Goal: Task Accomplishment & Management: Complete application form

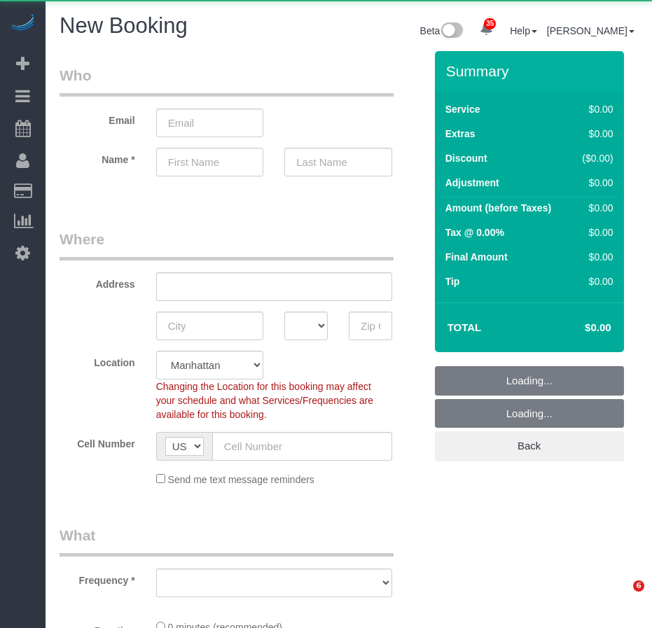
select select "number:89"
select select "number:90"
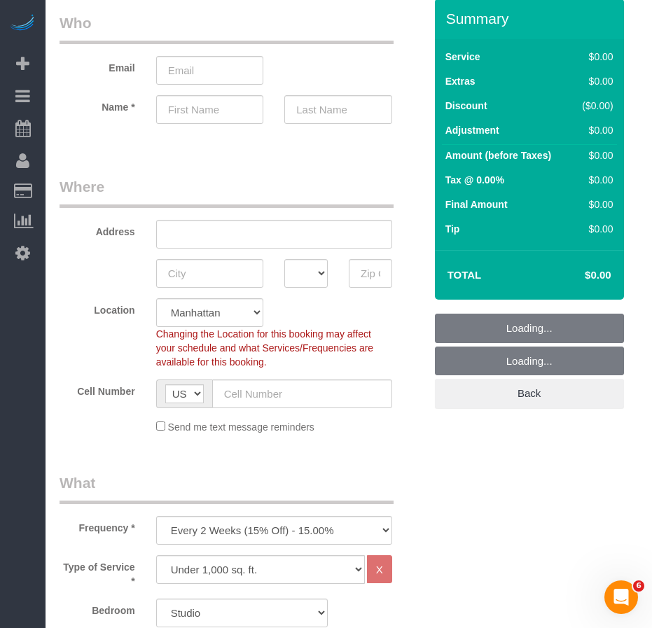
scroll to position [140, 0]
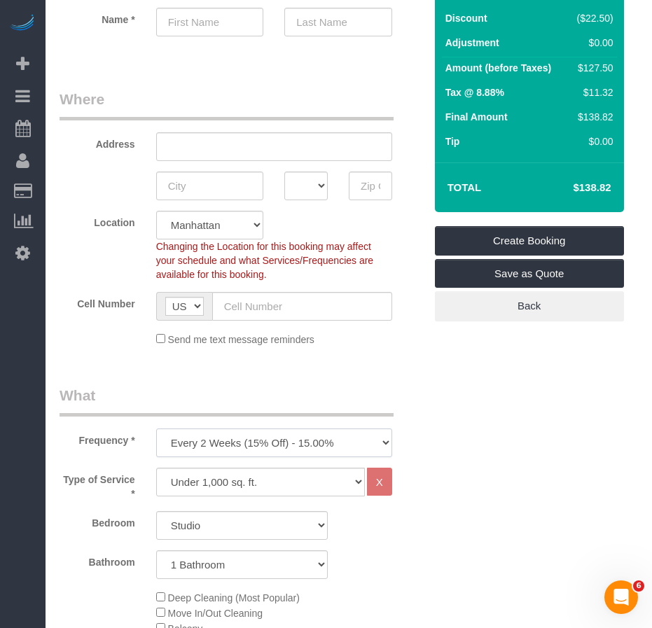
click at [334, 447] on select "One Time Weekly (20% Off) - 20.00% Every 2 Weeks (15% Off) - 15.00% Every 4 Wee…" at bounding box center [274, 442] width 236 height 29
select select "object:2151"
click at [156, 428] on select "One Time Weekly (20% Off) - 20.00% Every 2 Weeks (15% Off) - 15.00% Every 4 Wee…" at bounding box center [274, 442] width 236 height 29
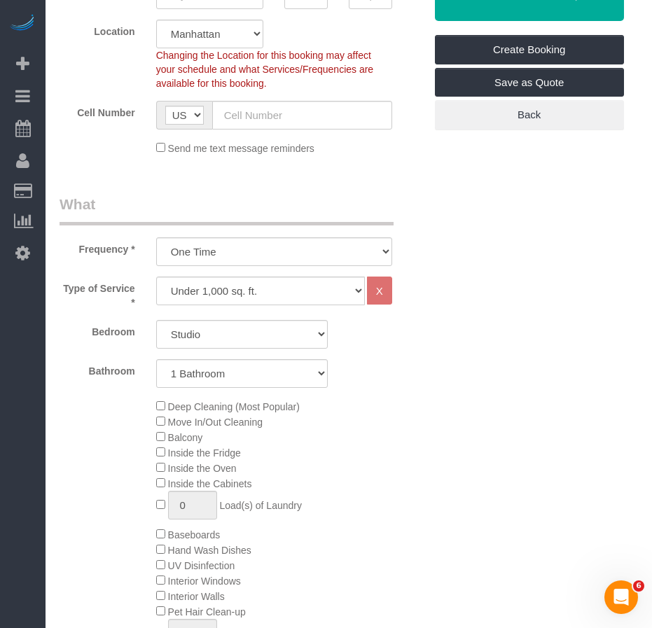
scroll to position [350, 0]
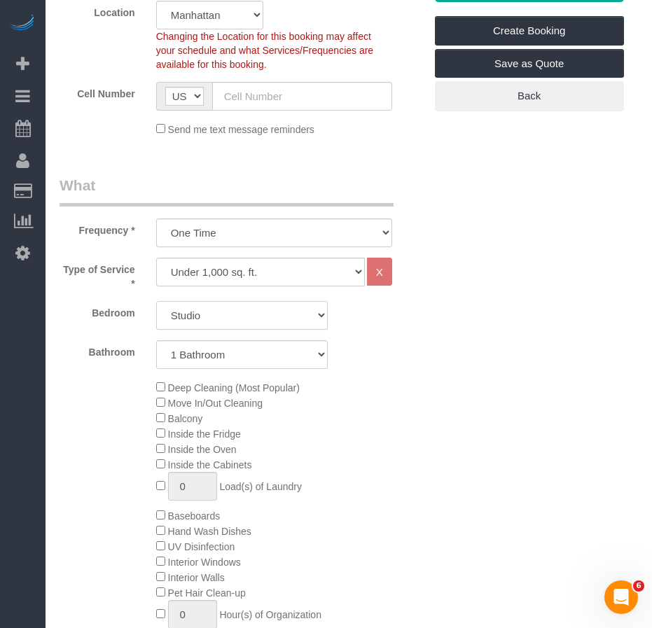
click at [294, 321] on select "Studio 1 Bedroom 2 Bedrooms 3 Bedrooms" at bounding box center [241, 315] width 171 height 29
click at [156, 301] on select "Studio 1 Bedroom 2 Bedrooms 3 Bedrooms" at bounding box center [241, 315] width 171 height 29
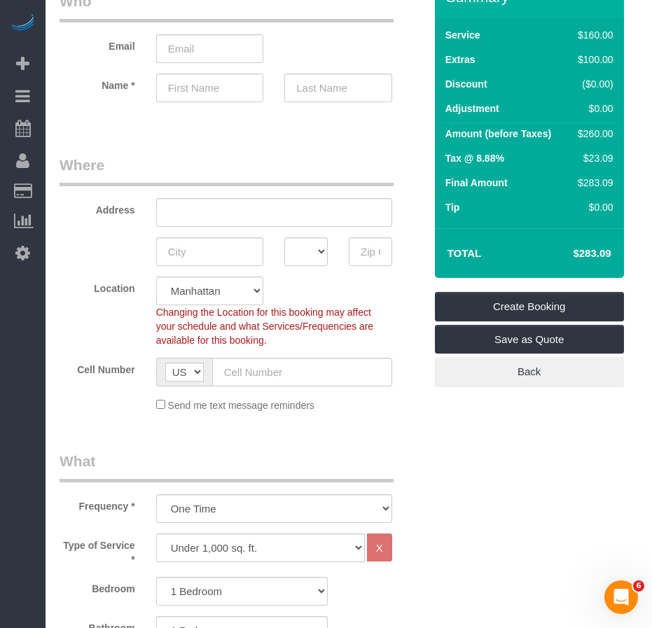
scroll to position [140, 0]
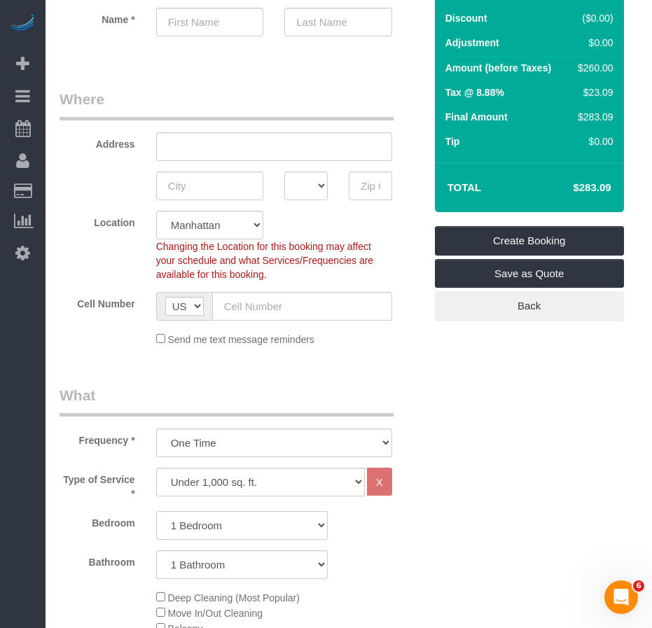
click at [251, 530] on select "Studio 1 Bedroom 2 Bedrooms 3 Bedrooms" at bounding box center [241, 525] width 171 height 29
click at [156, 511] on select "Studio 1 Bedroom 2 Bedrooms 3 Bedrooms" at bounding box center [241, 525] width 171 height 29
click at [411, 537] on div "Bedroom Studio 1 Bedroom 2 Bedrooms 3 Bedrooms" at bounding box center [242, 525] width 386 height 29
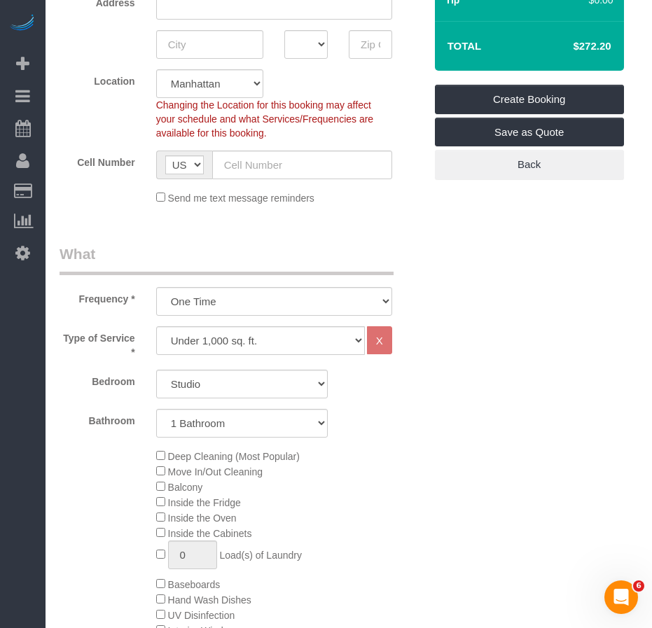
scroll to position [280, 0]
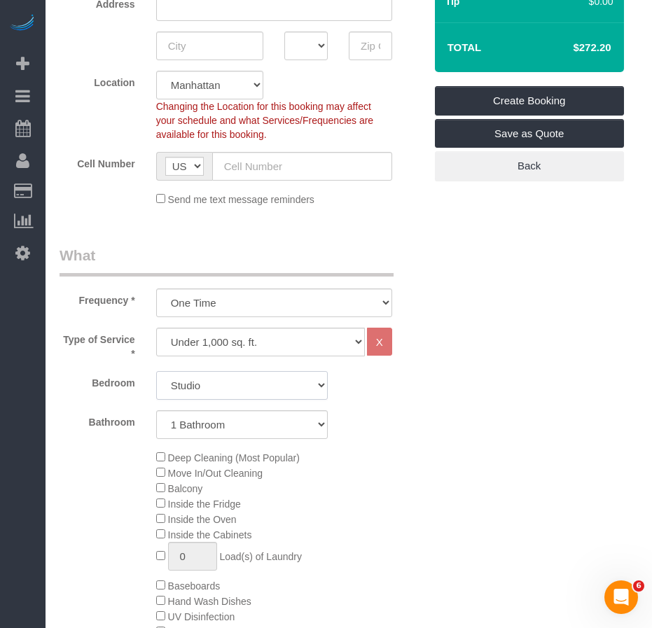
click at [293, 386] on select "Studio 1 Bedroom 2 Bedrooms 3 Bedrooms" at bounding box center [241, 385] width 171 height 29
select select "1"
click at [156, 371] on select "Studio 1 Bedroom 2 Bedrooms 3 Bedrooms" at bounding box center [241, 385] width 171 height 29
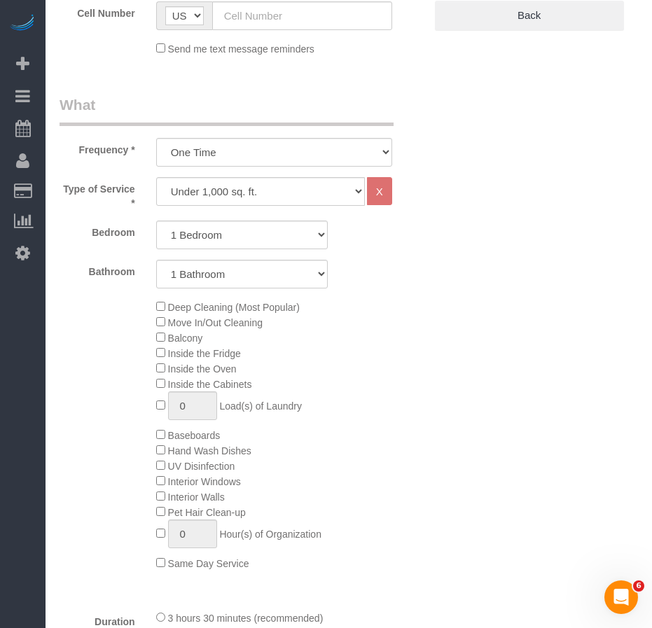
scroll to position [420, 0]
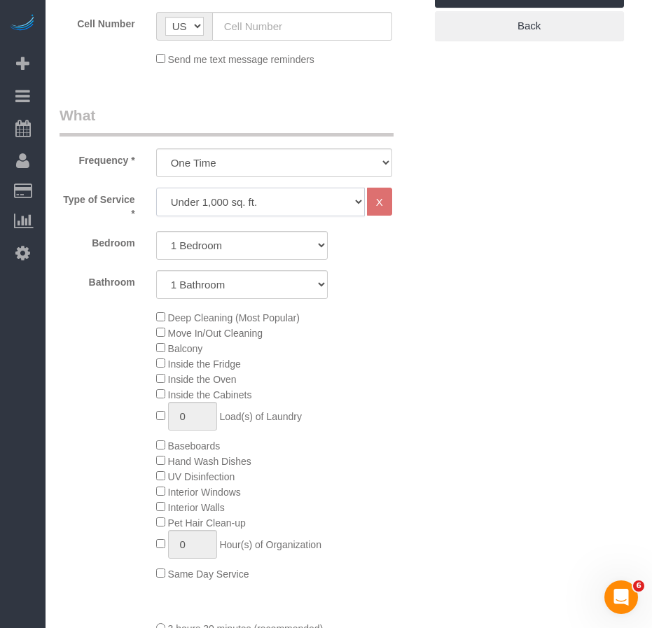
click at [342, 206] on select "Under 1,000 sq. ft. 1,001 - 1,500 sq. ft. 1,500+ sq. ft. Custom Cleaning Office…" at bounding box center [260, 202] width 209 height 29
click at [330, 167] on select "One Time Weekly (20% Off) - 20.00% Every 2 Weeks (15% Off) - 15.00% Every 4 Wee…" at bounding box center [274, 162] width 236 height 29
click at [311, 246] on select "Studio 1 Bedroom 2 Bedrooms 3 Bedrooms" at bounding box center [241, 245] width 171 height 29
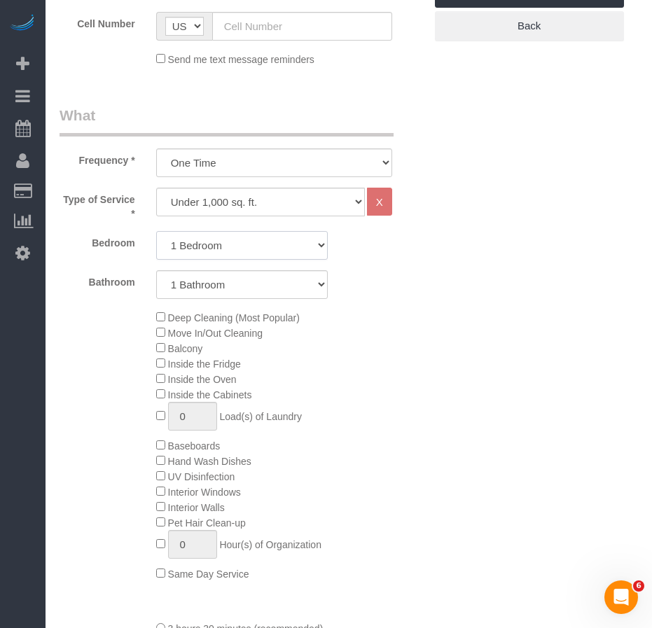
click at [311, 246] on select "Studio 1 Bedroom 2 Bedrooms 3 Bedrooms" at bounding box center [241, 245] width 171 height 29
click at [358, 204] on select "Under 1,000 sq. ft. 1,001 - 1,500 sq. ft. 1,500+ sq. ft. Custom Cleaning Office…" at bounding box center [260, 202] width 209 height 29
select select "213"
click at [156, 188] on select "Under 1,000 sq. ft. 1,001 - 1,500 sq. ft. 1,500+ sq. ft. Custom Cleaning Office…" at bounding box center [260, 202] width 209 height 29
select select "1"
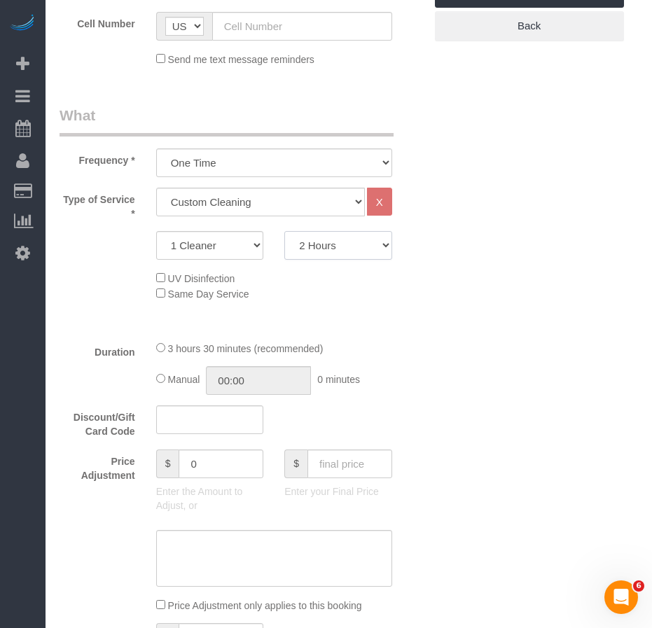
click at [368, 247] on select "2 Hours 2.5 Hours 3 Hours 3.5 Hours 4 Hours 4.5 Hours 5 Hours 5.5 Hours 6 Hours…" at bounding box center [338, 245] width 108 height 29
select select "150"
click at [284, 231] on select "2 Hours 2.5 Hours 3 Hours 3.5 Hours 4 Hours 4.5 Hours 5 Hours 5.5 Hours 6 Hours…" at bounding box center [338, 245] width 108 height 29
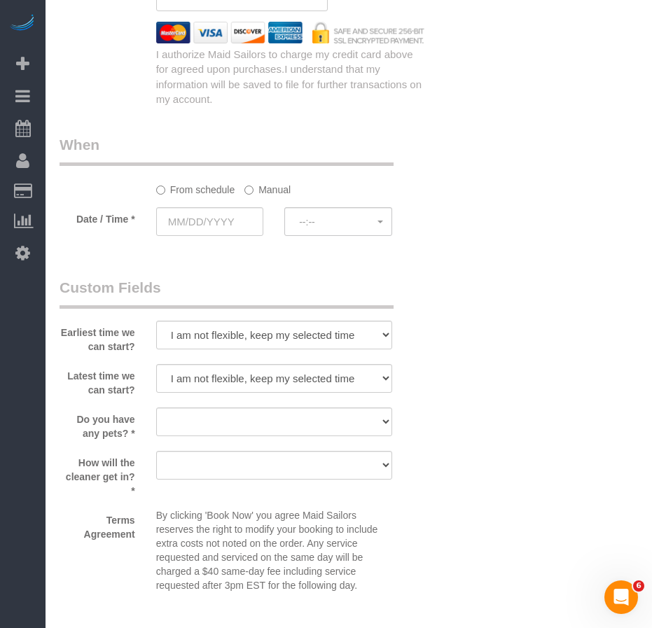
scroll to position [1260, 0]
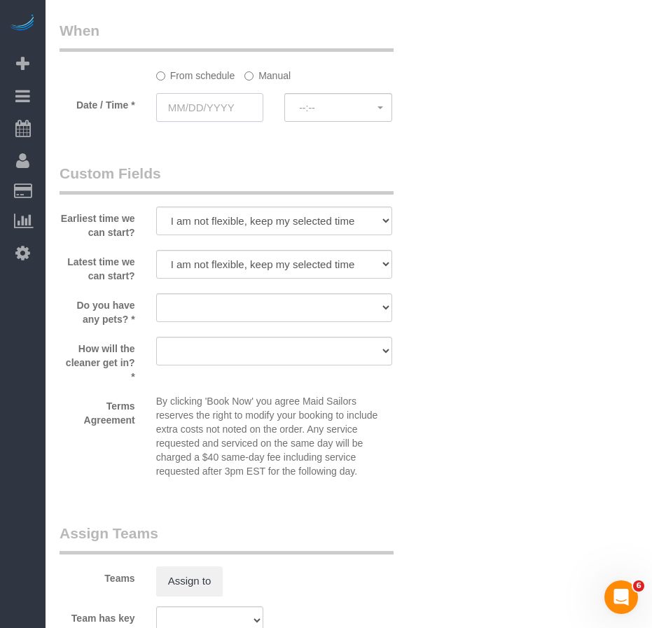
click at [200, 105] on input "text" at bounding box center [210, 107] width 108 height 29
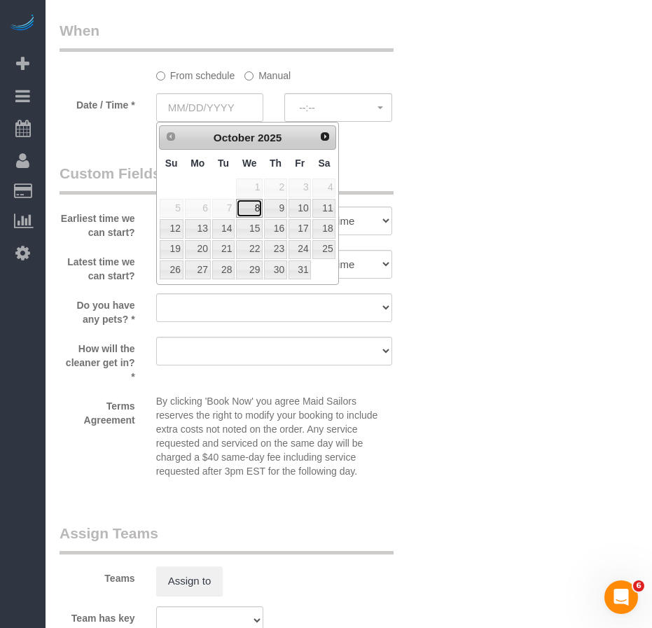
click at [255, 210] on link "8" at bounding box center [249, 208] width 27 height 19
type input "10/08/2025"
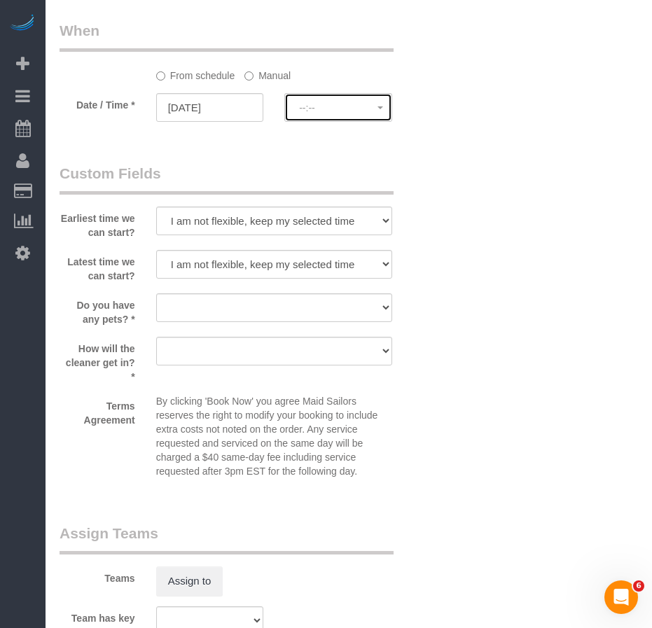
click at [344, 113] on button "--:--" at bounding box center [338, 107] width 108 height 29
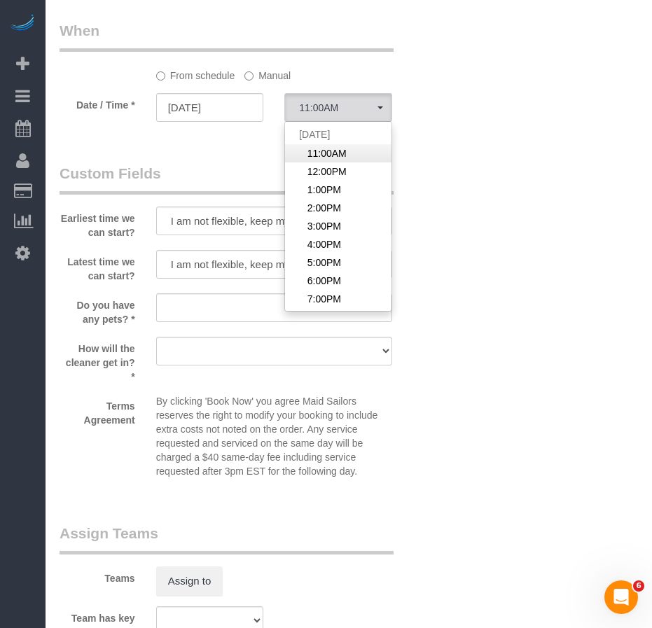
click at [342, 153] on span "11:00AM" at bounding box center [326, 153] width 39 height 14
select select "spot1"
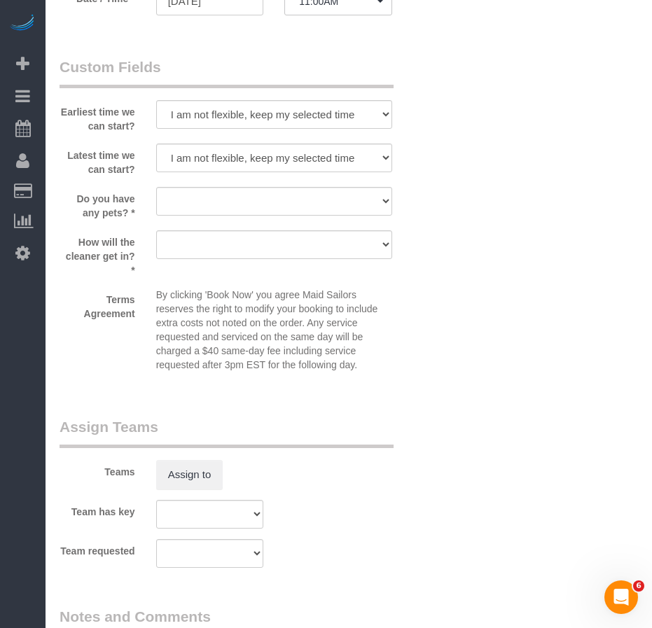
scroll to position [1540, 0]
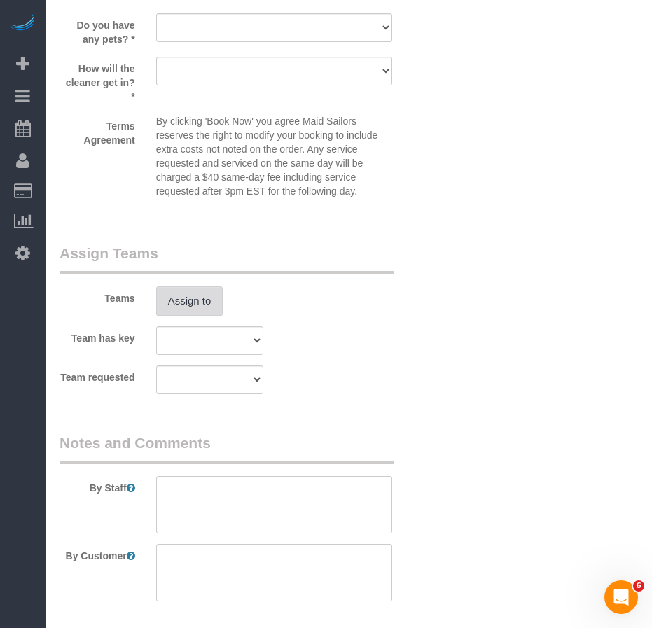
click at [207, 306] on button "Assign to" at bounding box center [189, 300] width 67 height 29
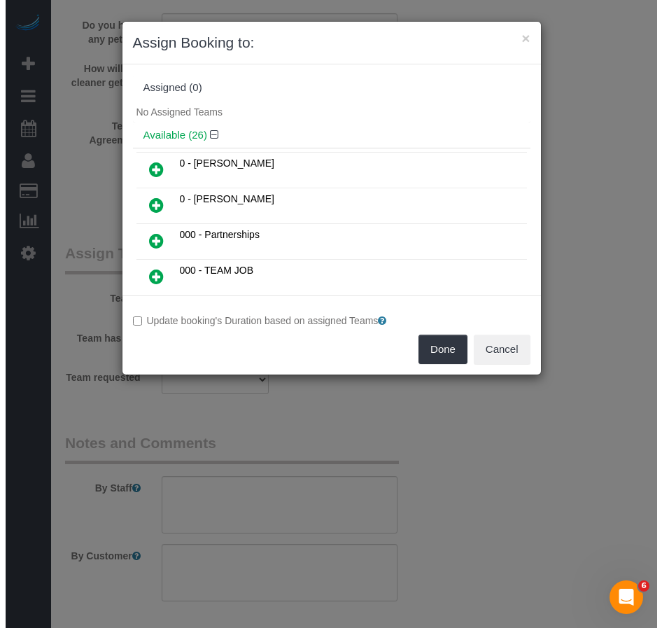
scroll to position [1526, 0]
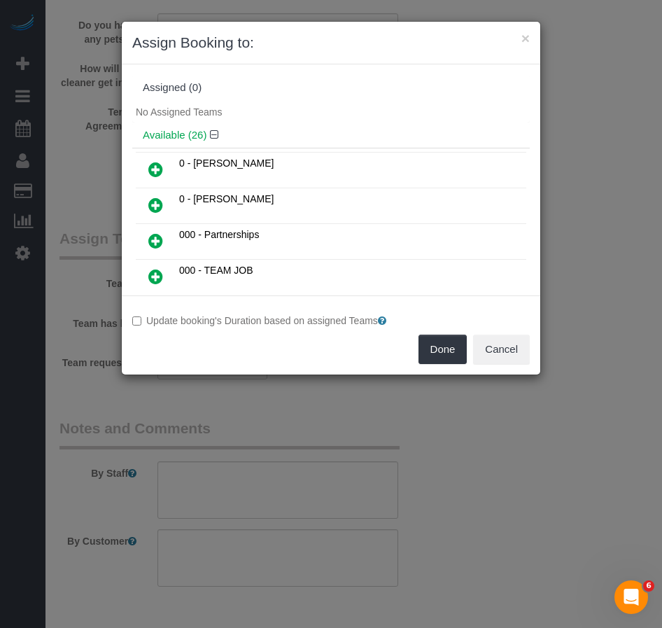
click at [282, 96] on div "Assigned (0)" at bounding box center [331, 88] width 398 height 27
click at [299, 106] on div "No Assigned Teams" at bounding box center [331, 111] width 398 height 21
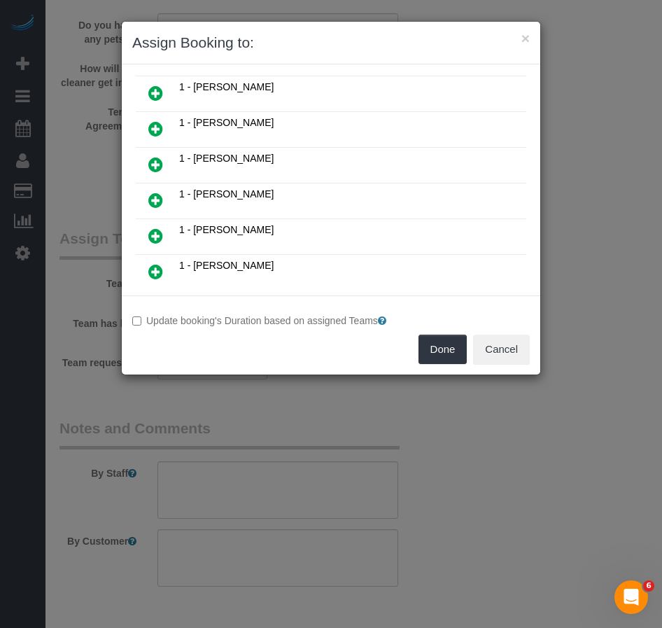
scroll to position [280, 0]
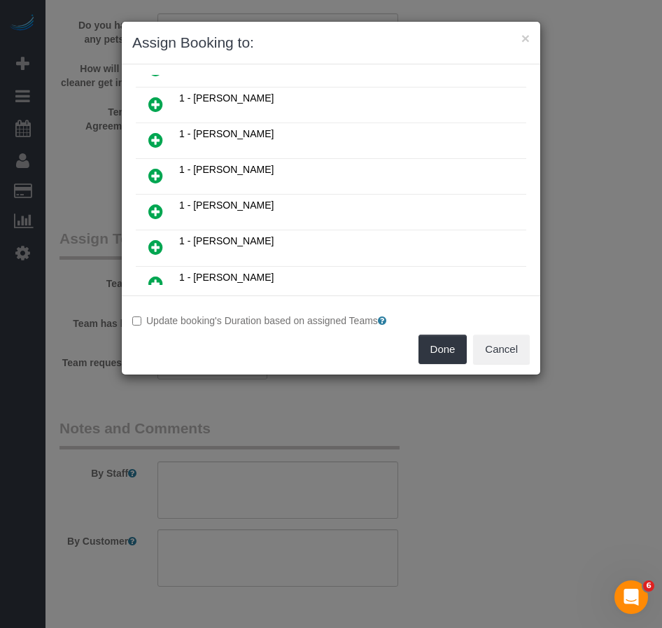
drag, startPoint x: 158, startPoint y: 210, endPoint x: 191, endPoint y: 217, distance: 33.6
click at [158, 210] on icon at bounding box center [155, 211] width 15 height 17
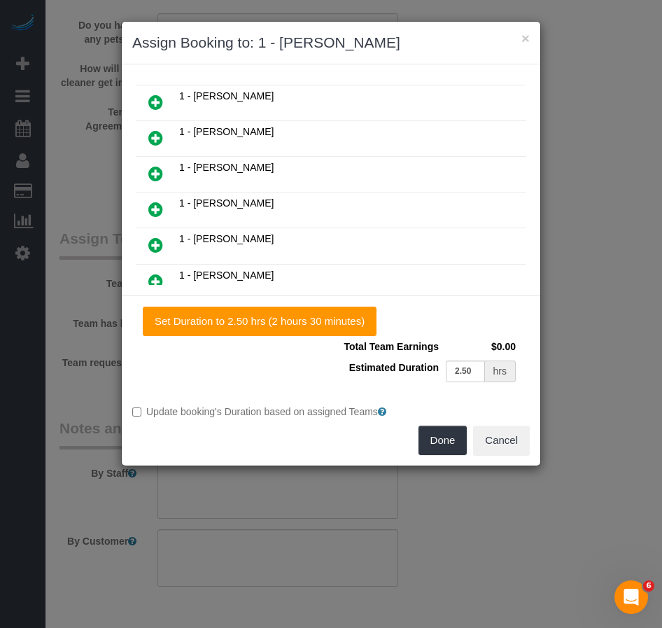
scroll to position [314, 0]
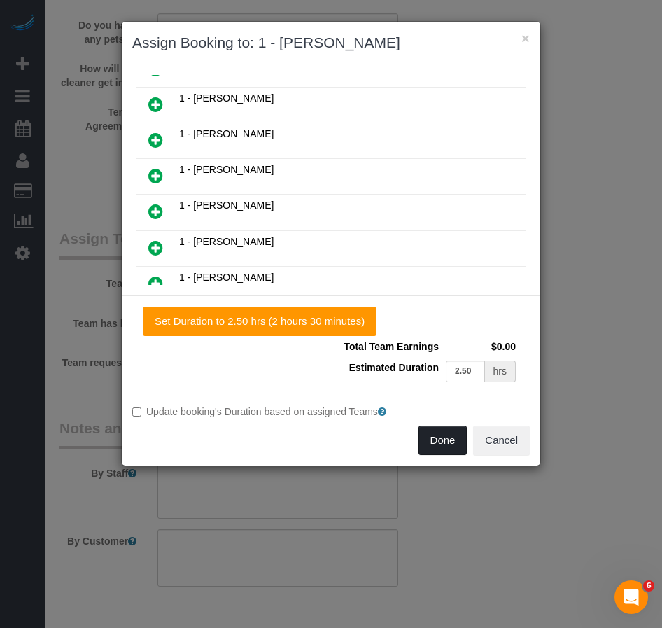
click at [442, 443] on button "Done" at bounding box center [443, 440] width 49 height 29
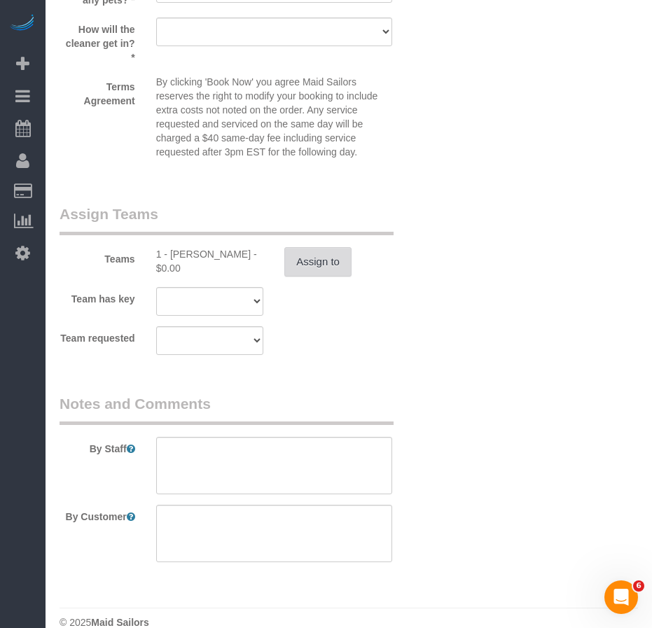
scroll to position [1601, 0]
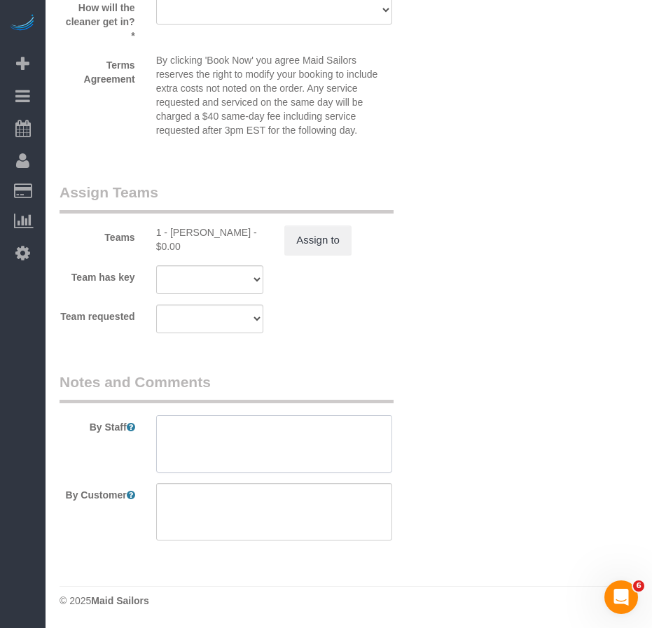
click at [211, 442] on textarea at bounding box center [274, 443] width 236 height 57
click at [196, 444] on textarea at bounding box center [274, 443] width 236 height 57
click at [218, 510] on textarea at bounding box center [274, 511] width 236 height 57
click at [227, 498] on textarea at bounding box center [274, 511] width 236 height 57
click at [248, 500] on textarea at bounding box center [274, 511] width 236 height 57
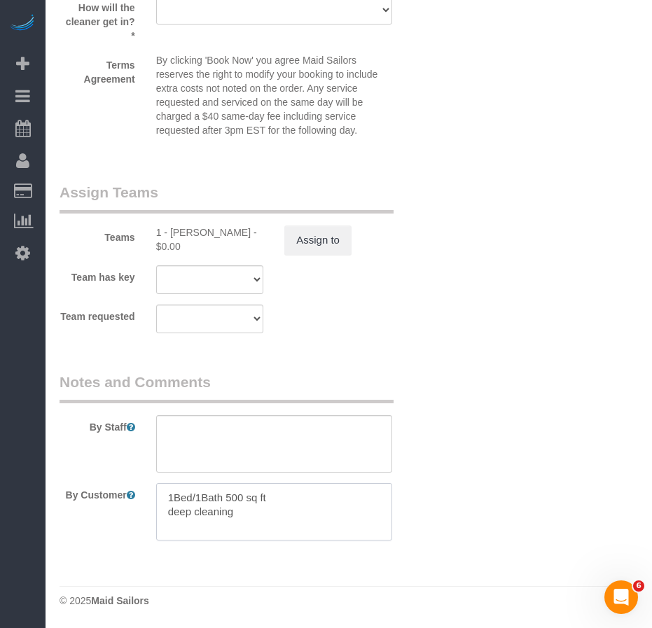
click at [248, 516] on textarea at bounding box center [274, 511] width 236 height 57
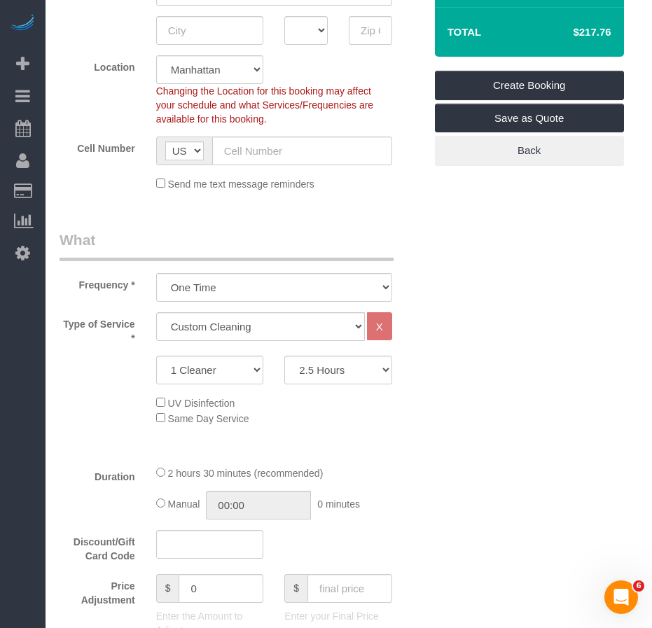
scroll to position [271, 0]
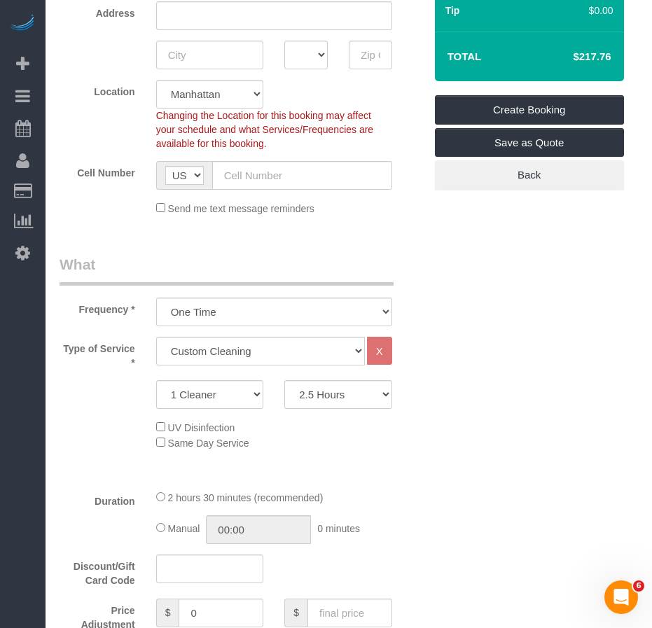
type textarea "1Bed/1Bath 500 sq ft deep cleaning of the entire apartment and one couch"
click at [353, 350] on select "Under 1,000 sq. ft. 1,001 - 1,500 sq. ft. 1,500+ sq. ft. Custom Cleaning Office…" at bounding box center [260, 351] width 209 height 29
select select "216"
click at [156, 337] on select "Under 1,000 sq. ft. 1,001 - 1,500 sq. ft. 1,500+ sq. ft. Custom Cleaning Office…" at bounding box center [260, 351] width 209 height 29
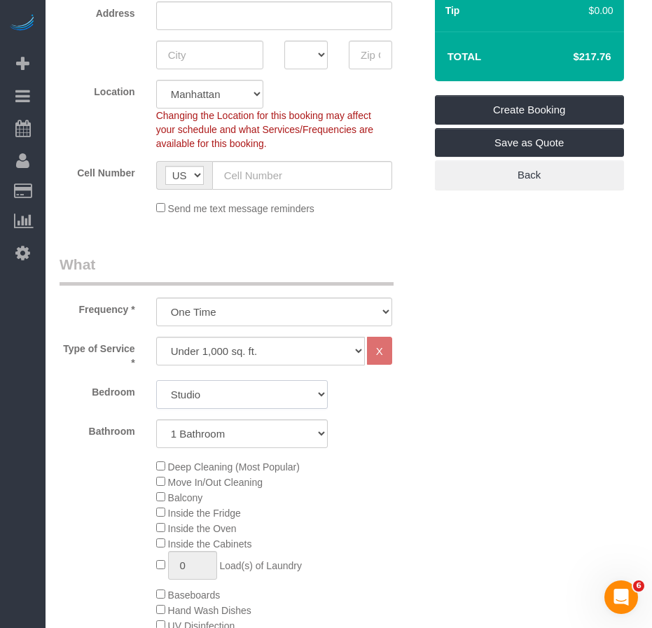
click at [311, 395] on select "Studio 1 Bedroom 2 Bedrooms 3 Bedrooms" at bounding box center [241, 394] width 171 height 29
select select "1"
click at [156, 380] on select "Studio 1 Bedroom 2 Bedrooms 3 Bedrooms" at bounding box center [241, 394] width 171 height 29
select select "spot58"
click at [402, 498] on div "Deep Cleaning (Most Popular) Move In/Out Cleaning Balcony Inside the Fridge Ins…" at bounding box center [290, 594] width 289 height 272
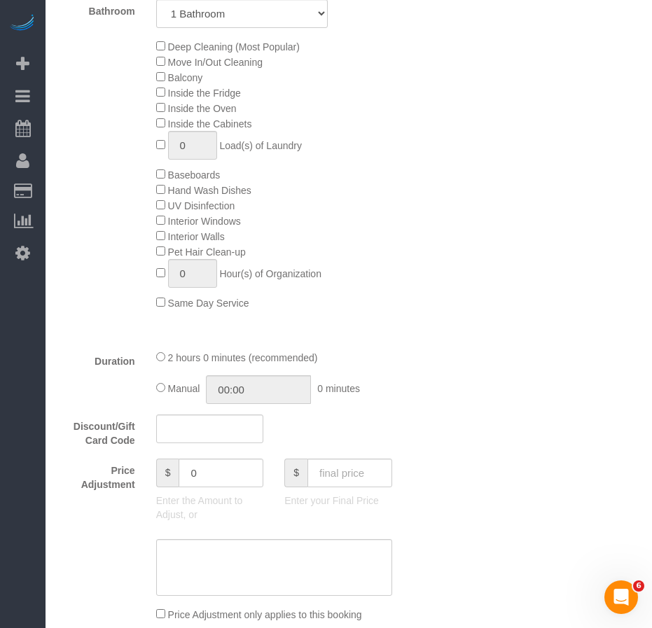
select select "spot115"
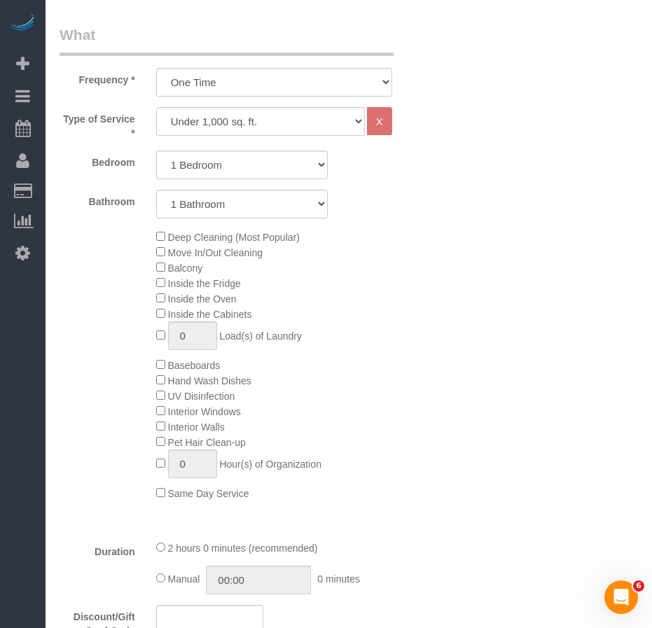
scroll to position [481, 0]
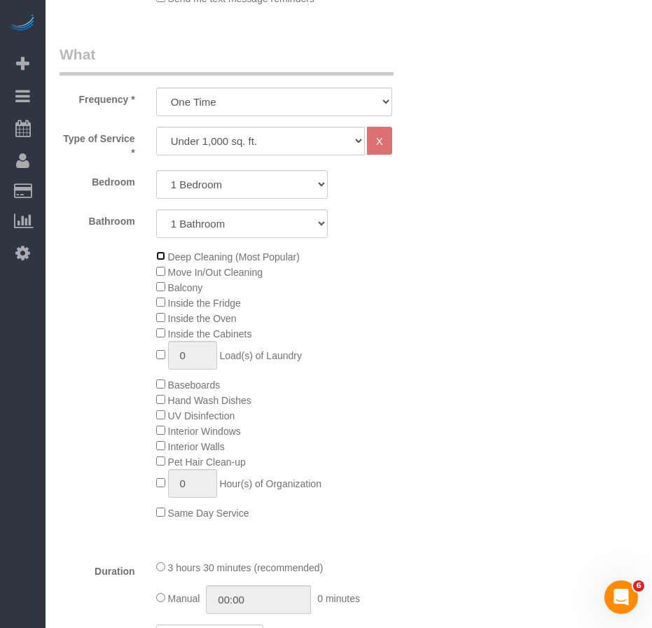
select select "spot172"
click at [354, 143] on select "Under 1,000 sq. ft. 1,001 - 1,500 sq. ft. 1,500+ sq. ft. Custom Cleaning Office…" at bounding box center [260, 141] width 209 height 29
select select "213"
click at [156, 127] on select "Under 1,000 sq. ft. 1,001 - 1,500 sq. ft. 1,500+ sq. ft. Custom Cleaning Office…" at bounding box center [260, 141] width 209 height 29
select select "1"
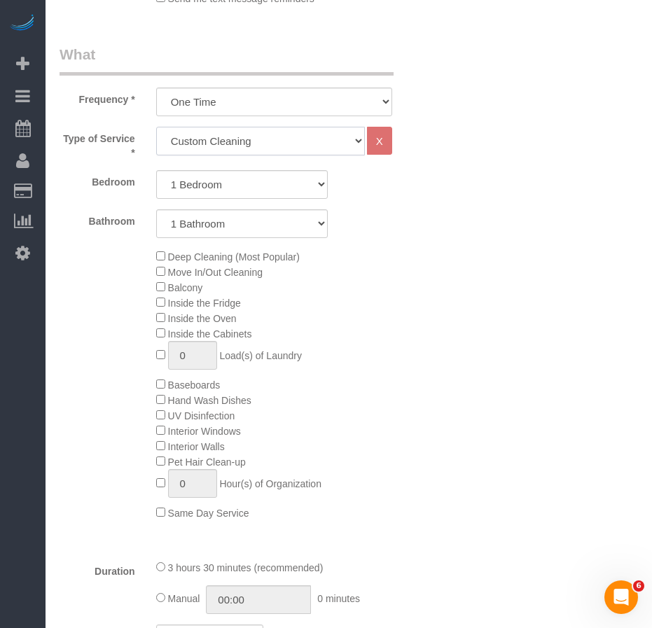
select select "120"
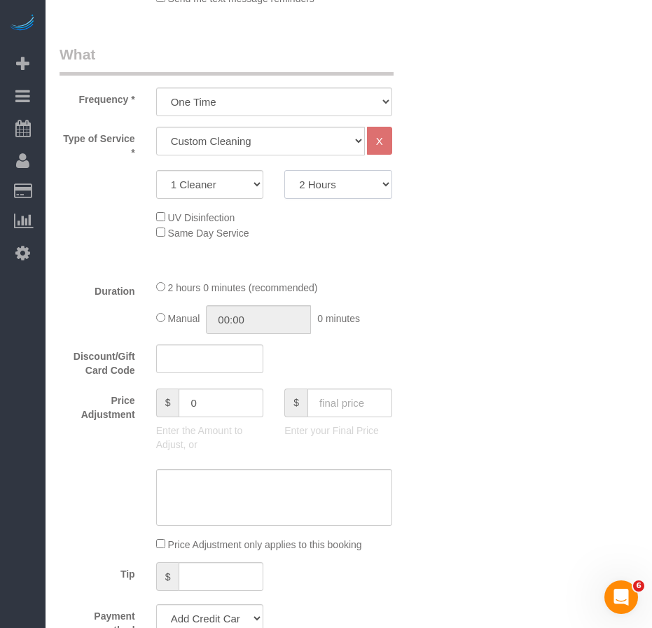
select select "spot229"
click at [381, 180] on select "2 Hours 2.5 Hours 3 Hours 3.5 Hours 4 Hours 4.5 Hours 5 Hours 5.5 Hours 6 Hours…" at bounding box center [338, 184] width 108 height 29
select select "150"
click at [284, 170] on select "2 Hours 2.5 Hours 3 Hours 3.5 Hours 4 Hours 4.5 Hours 5 Hours 5.5 Hours 6 Hours…" at bounding box center [338, 184] width 108 height 29
click at [476, 376] on div "Who Email Name * Where Address AK AL AR AZ CA CO CT DC DE FL GA HI IA ID IL IN …" at bounding box center [348, 634] width 578 height 2128
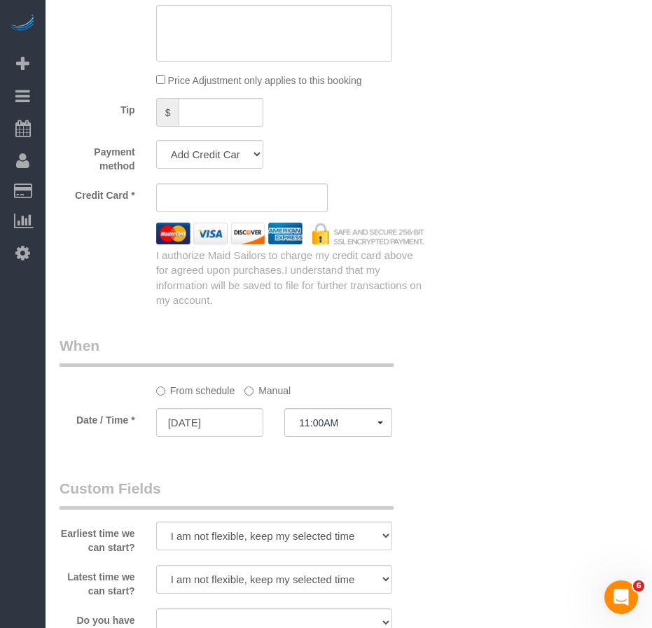
scroll to position [1111, 0]
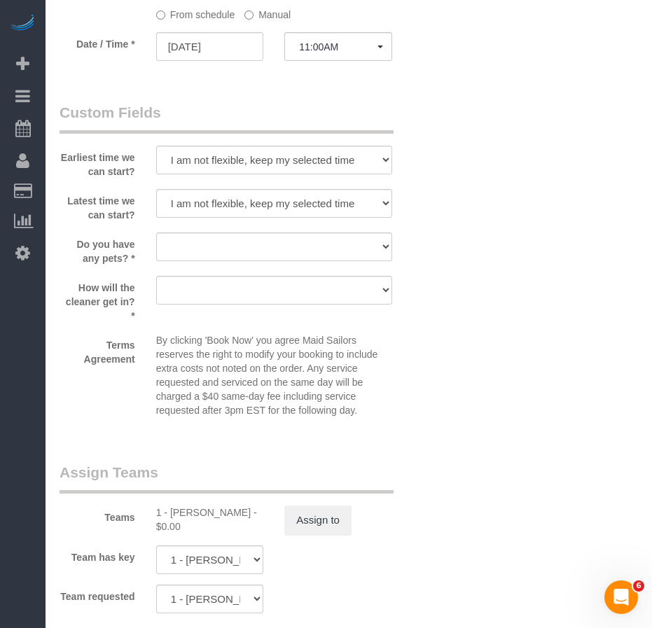
select select "spot286"
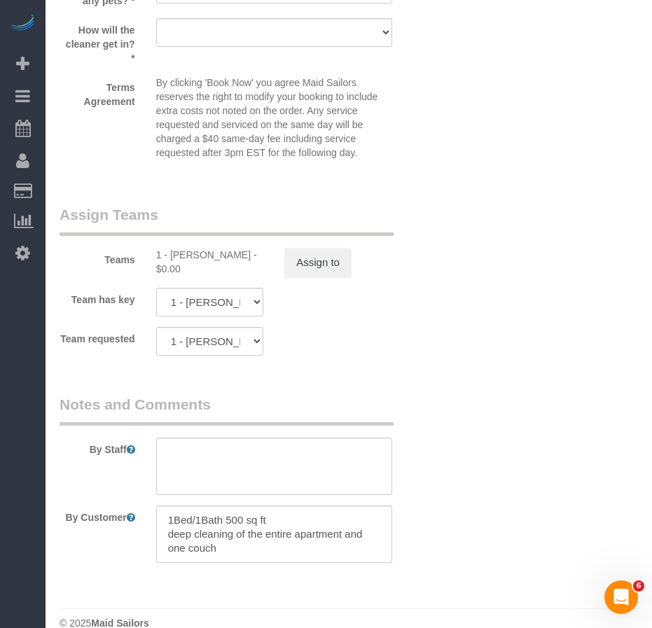
scroll to position [1601, 0]
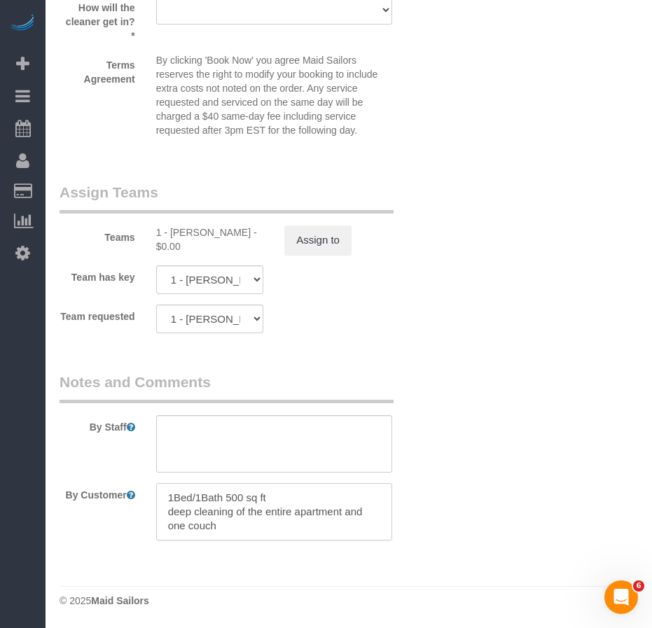
click at [248, 529] on textarea at bounding box center [274, 511] width 236 height 57
click at [342, 517] on textarea at bounding box center [274, 511] width 236 height 57
type textarea "1Bed/1Bath 500 sq ft deep cleaning of the entire apartment, and one couch"
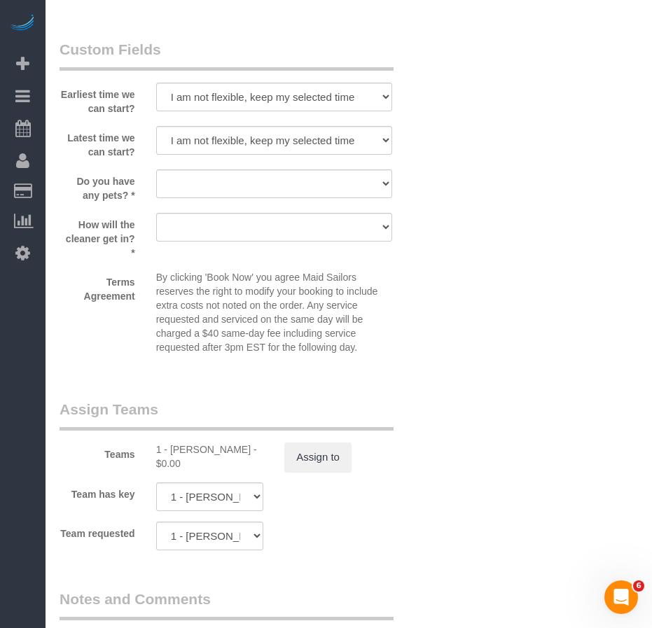
scroll to position [1400, 0]
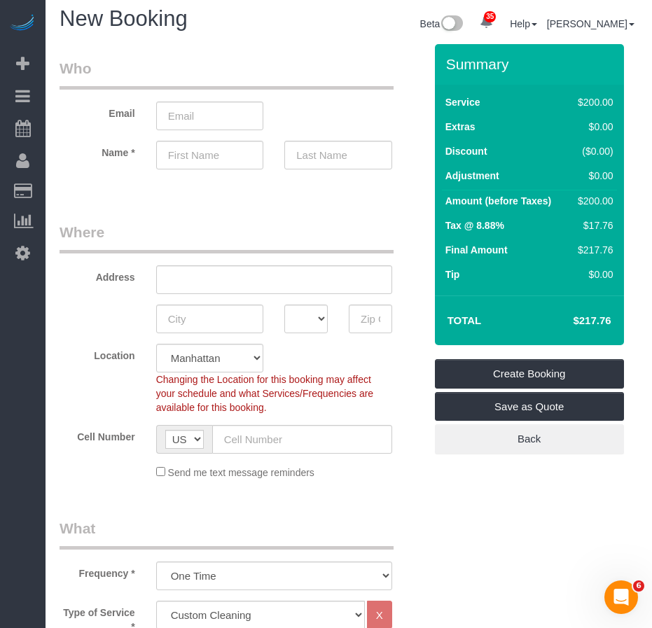
scroll to position [0, 0]
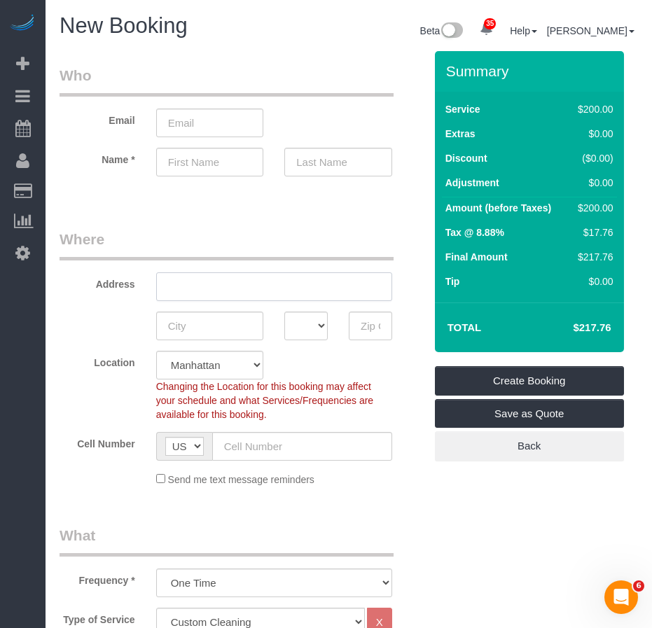
click at [189, 293] on input "text" at bounding box center [274, 286] width 236 height 29
type input "344 West 46th Street, Apt. 2R"
click at [220, 336] on input "text" at bounding box center [210, 325] width 108 height 29
click at [206, 328] on input "text" at bounding box center [210, 325] width 108 height 29
type input "New York"
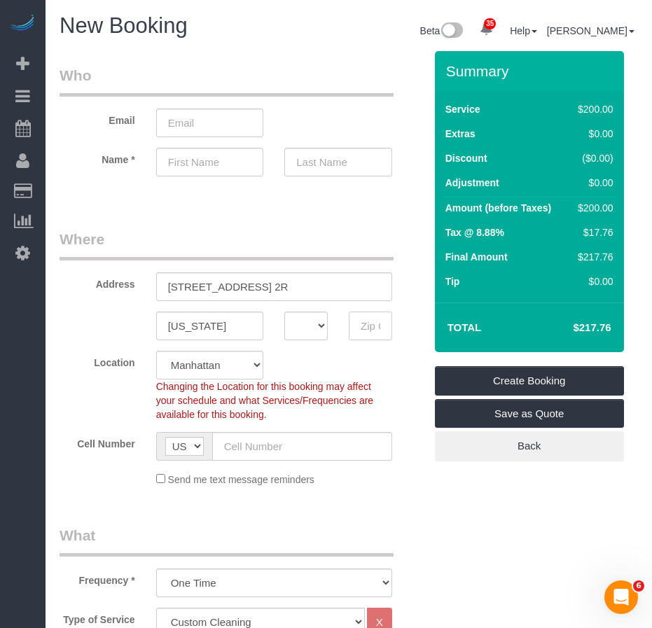
click at [363, 328] on input "text" at bounding box center [370, 325] width 43 height 29
type input "10036"
click at [318, 334] on select "AK AL AR AZ CA CO CT DC DE FL GA HI IA ID IL IN KS KY LA MA MD ME MI MN MO MS M…" at bounding box center [305, 325] width 43 height 29
select select "NY"
click at [284, 311] on select "AK AL AR AZ CA CO CT DC DE FL GA HI IA ID IL IN KS KY LA MA MD ME MI MN MO MS M…" at bounding box center [305, 325] width 43 height 29
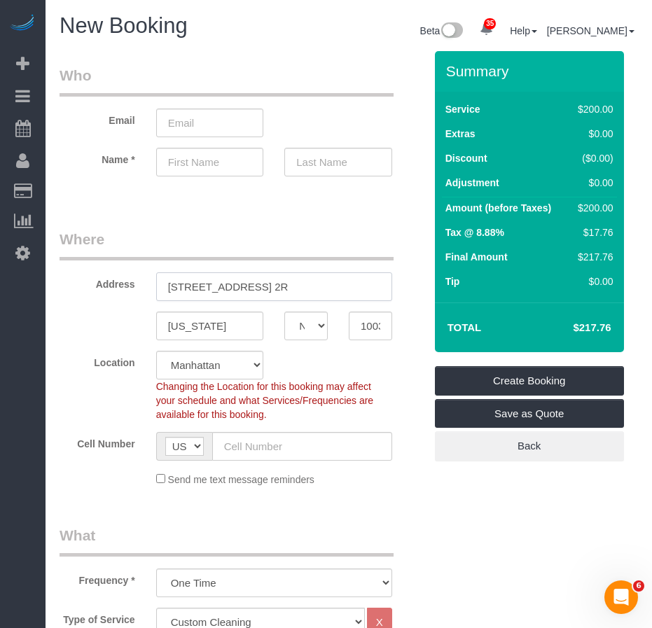
drag, startPoint x: 169, startPoint y: 287, endPoint x: 271, endPoint y: 285, distance: 101.5
click at [271, 285] on input "344 West 46th Street, Apt. 2R" at bounding box center [274, 286] width 236 height 29
click at [356, 323] on input "10036" at bounding box center [370, 325] width 43 height 29
click at [365, 324] on input "10036" at bounding box center [370, 325] width 43 height 29
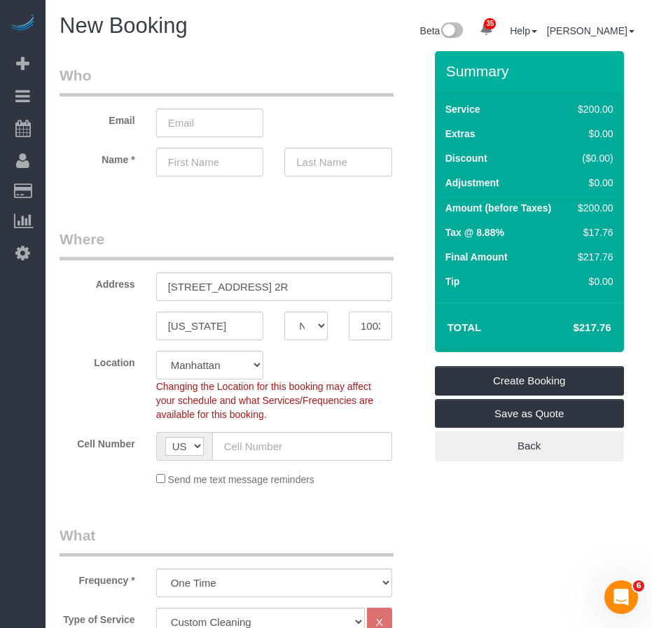
click at [365, 324] on input "10036" at bounding box center [370, 325] width 43 height 29
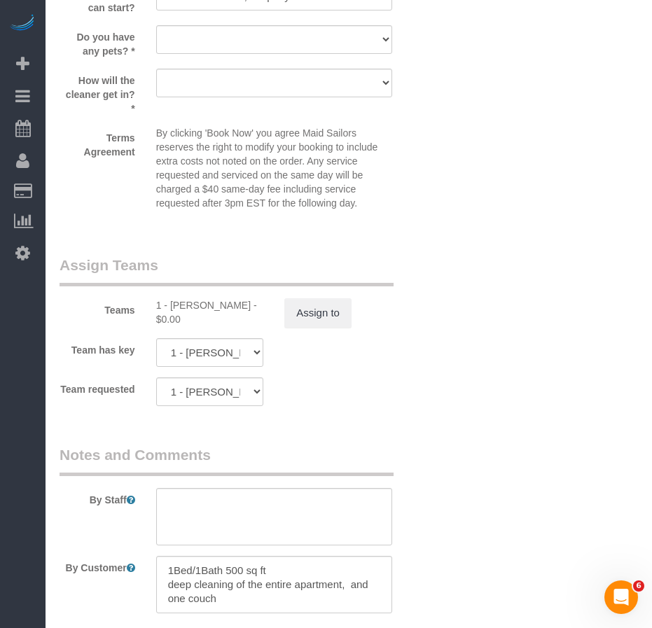
scroll to position [1540, 0]
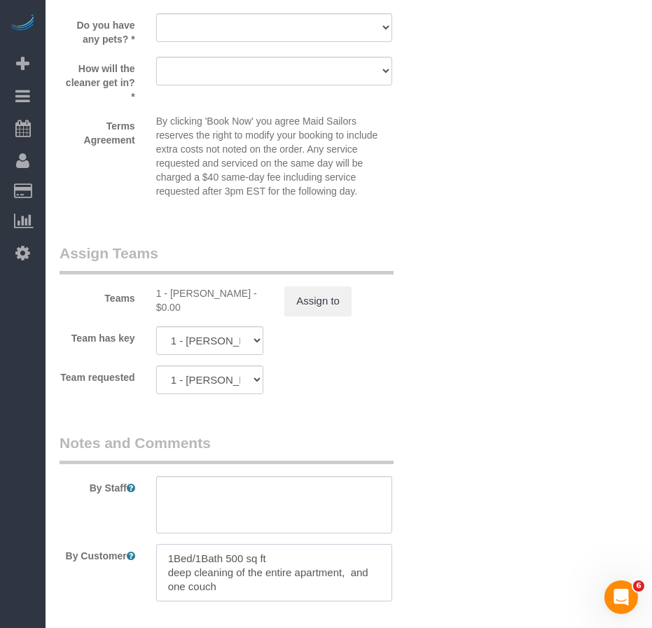
click at [350, 575] on textarea at bounding box center [274, 572] width 236 height 57
click at [283, 558] on textarea at bounding box center [274, 572] width 236 height 57
drag, startPoint x: 232, startPoint y: 557, endPoint x: 276, endPoint y: 558, distance: 44.1
click at [276, 558] on textarea at bounding box center [274, 572] width 236 height 57
click at [356, 585] on textarea at bounding box center [274, 572] width 236 height 57
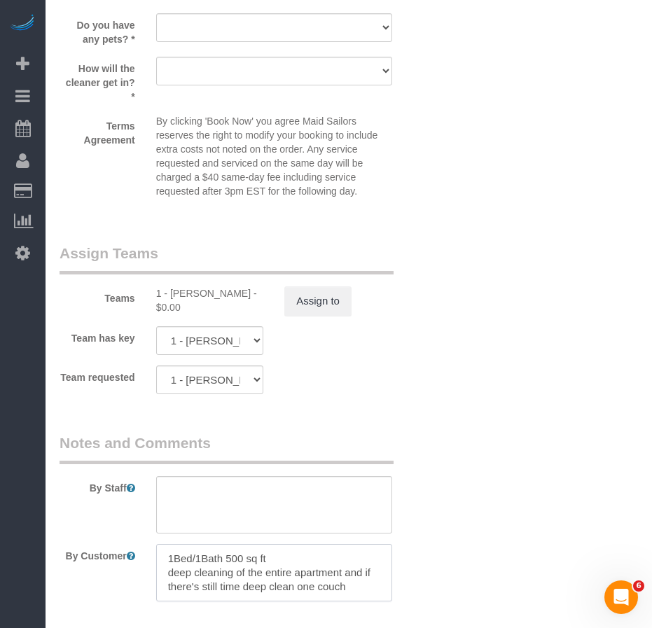
drag, startPoint x: 353, startPoint y: 589, endPoint x: 164, endPoint y: 559, distance: 191.4
click at [164, 559] on textarea at bounding box center [274, 572] width 236 height 57
click at [179, 574] on textarea at bounding box center [274, 572] width 236 height 57
drag, startPoint x: 169, startPoint y: 574, endPoint x: 357, endPoint y: 589, distance: 188.9
click at [357, 589] on textarea at bounding box center [274, 572] width 236 height 57
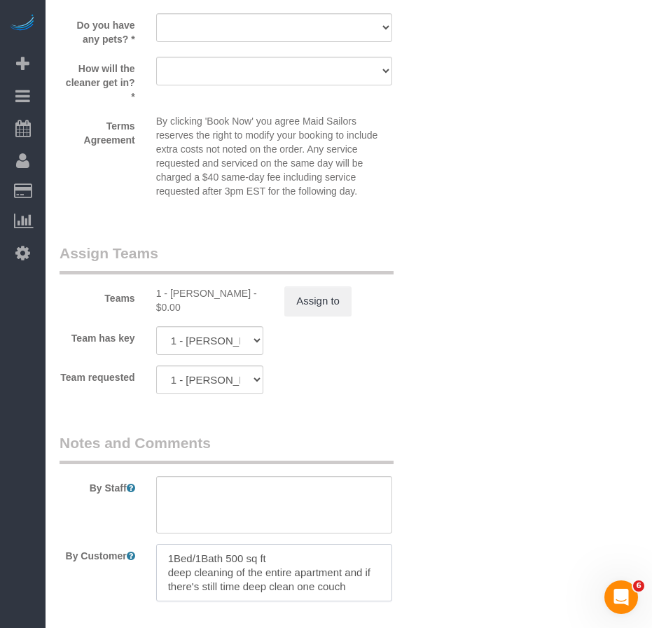
type textarea "1Bed/1Bath 500 sq ft deep cleaning of the entire apartment and if there's still…"
click at [212, 500] on textarea at bounding box center [274, 504] width 236 height 57
paste textarea "deep cleaning of the entire apartment and if there's still time deep clean one …"
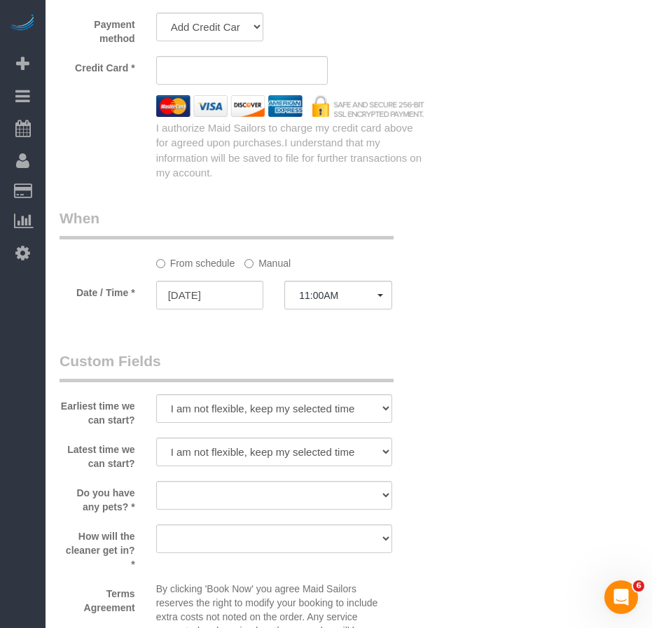
scroll to position [980, 0]
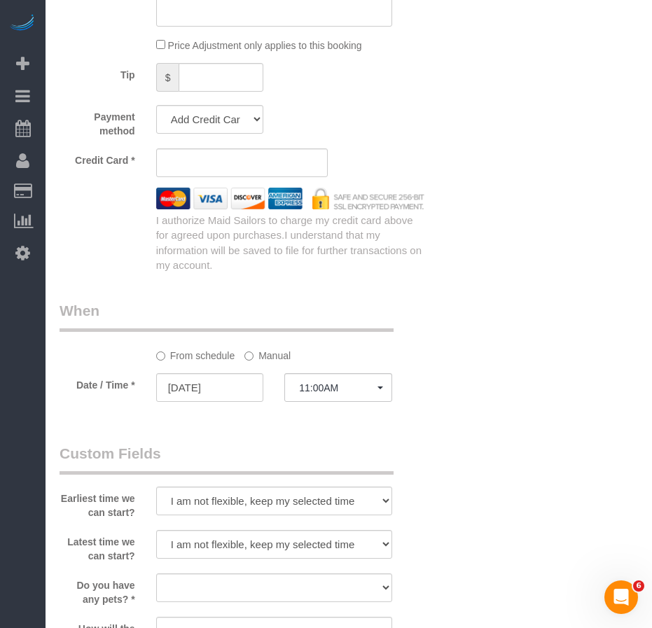
type textarea "deep cleaning of the entire apartment and if there's still time deep clean one …"
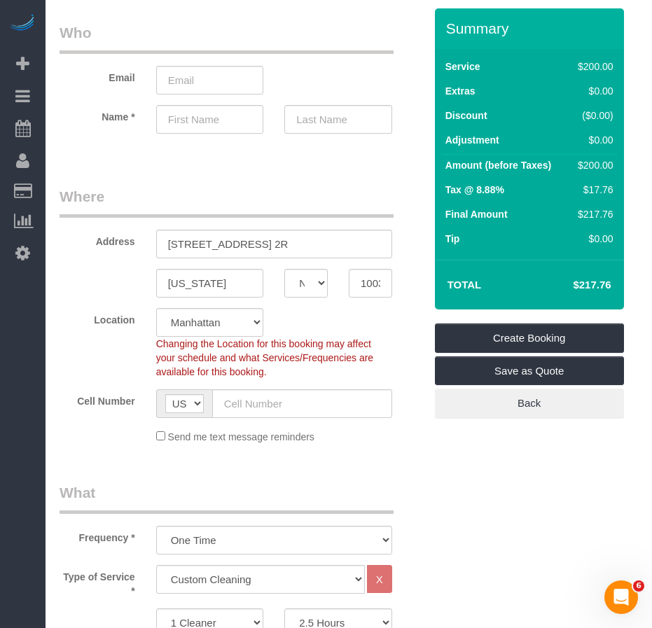
scroll to position [0, 0]
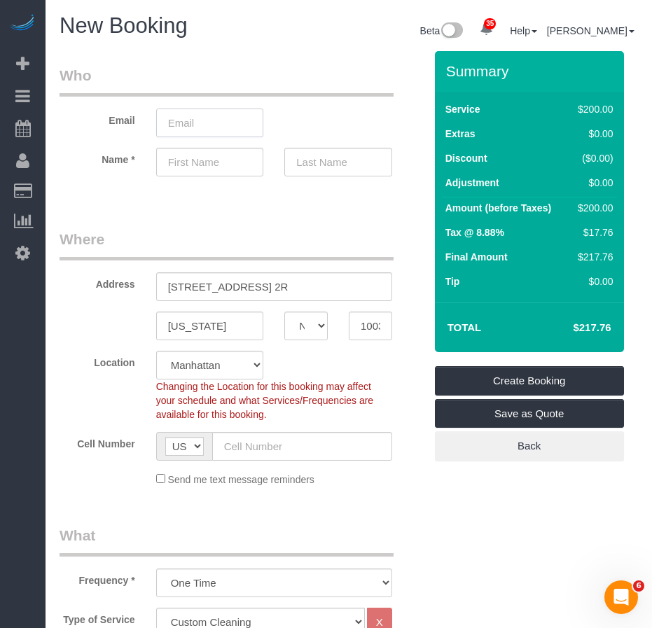
click at [187, 117] on input "email" at bounding box center [210, 122] width 108 height 29
click at [195, 167] on input "text" at bounding box center [210, 162] width 108 height 29
select select "spot343"
type input "Liki"
click at [311, 162] on input "text" at bounding box center [338, 162] width 108 height 29
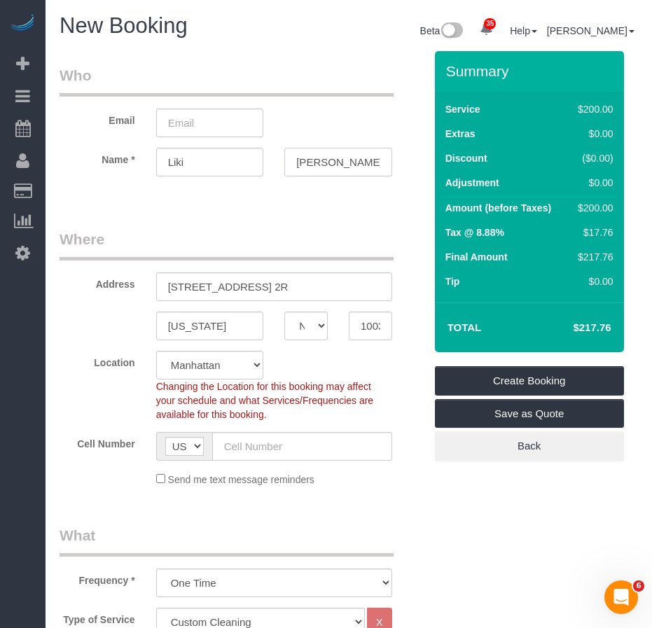
type input "Vijendra"
drag, startPoint x: 322, startPoint y: 289, endPoint x: 158, endPoint y: 283, distance: 163.9
click at [158, 283] on input "344 West 46th Street, Apt. 2R" at bounding box center [274, 286] width 236 height 29
click at [240, 129] on input "email" at bounding box center [210, 122] width 108 height 29
click at [192, 120] on input "email" at bounding box center [210, 122] width 108 height 29
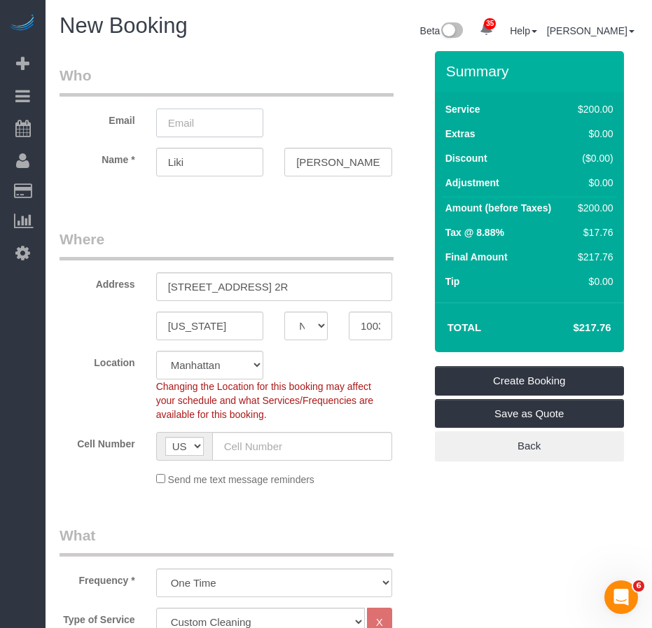
paste input "likivijendra@gmail.com"
type input "likivijendra@gmail.com"
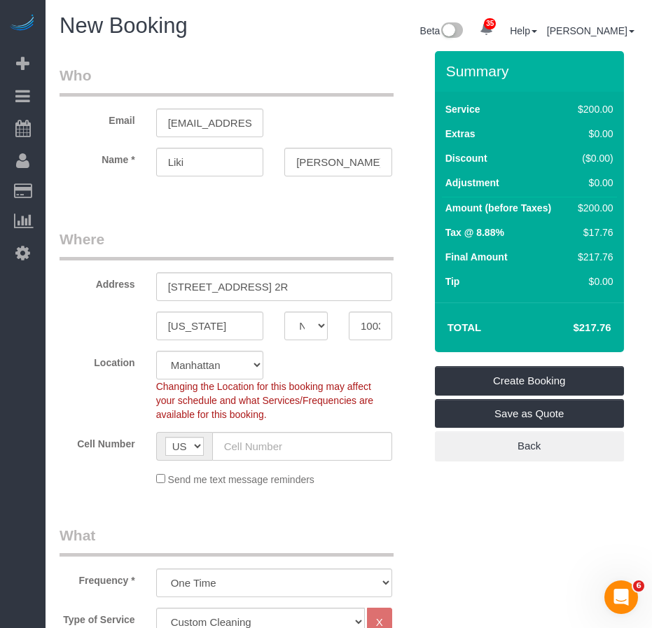
select select "spot400"
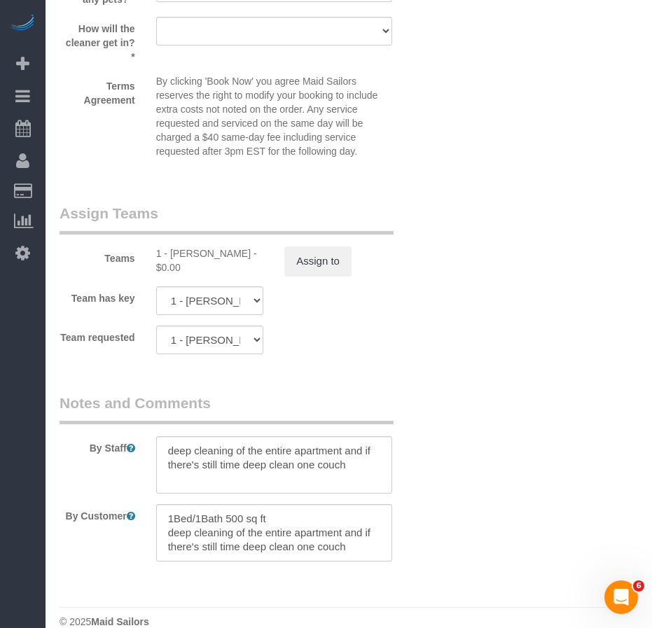
scroll to position [1601, 0]
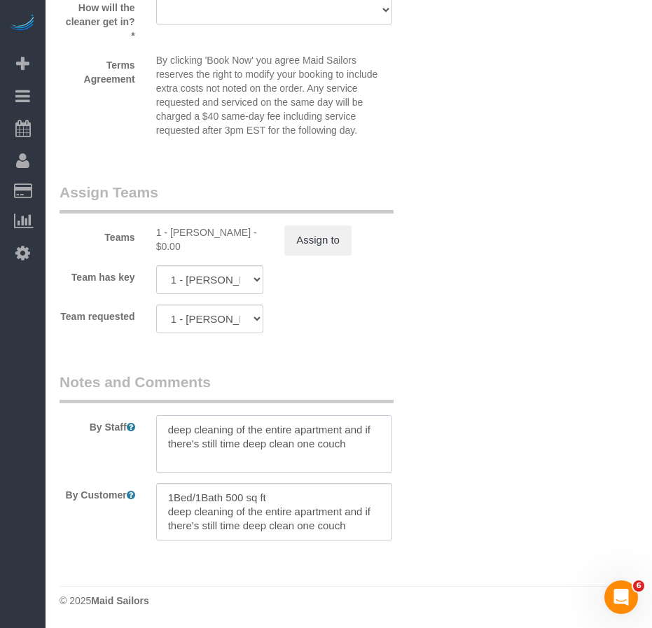
click at [370, 450] on textarea at bounding box center [274, 443] width 236 height 57
drag, startPoint x: 230, startPoint y: 463, endPoint x: 156, endPoint y: 463, distance: 74.2
click at [156, 463] on textarea at bounding box center [274, 443] width 236 height 57
paste textarea "Here’s what I need done: Floors (kitchen, living room, and bedroom): Full vacuu…"
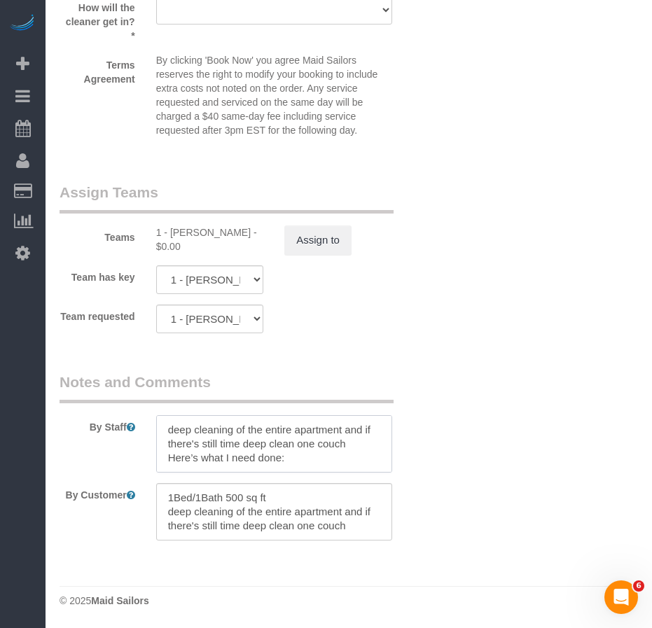
click at [362, 444] on textarea at bounding box center [274, 443] width 236 height 57
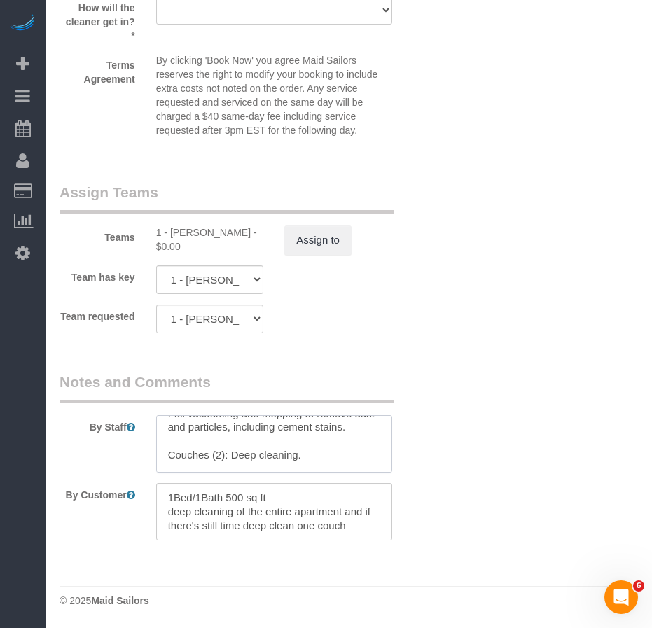
scroll to position [93, 0]
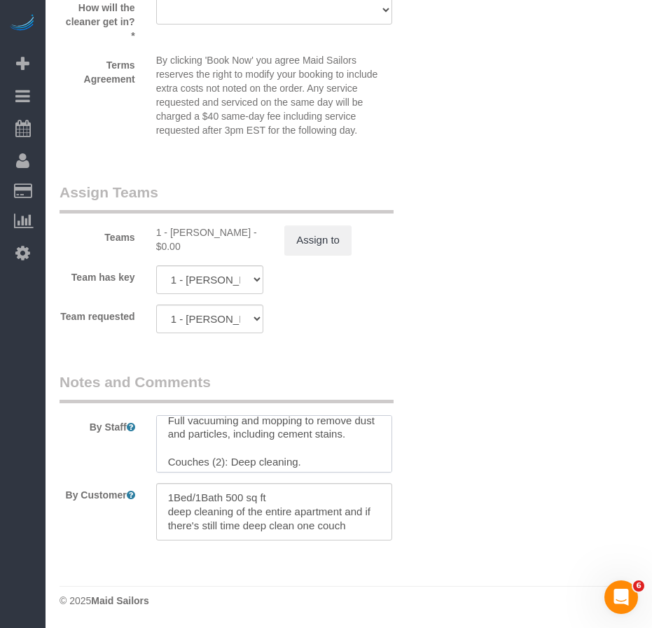
click at [318, 465] on textarea at bounding box center [274, 443] width 236 height 57
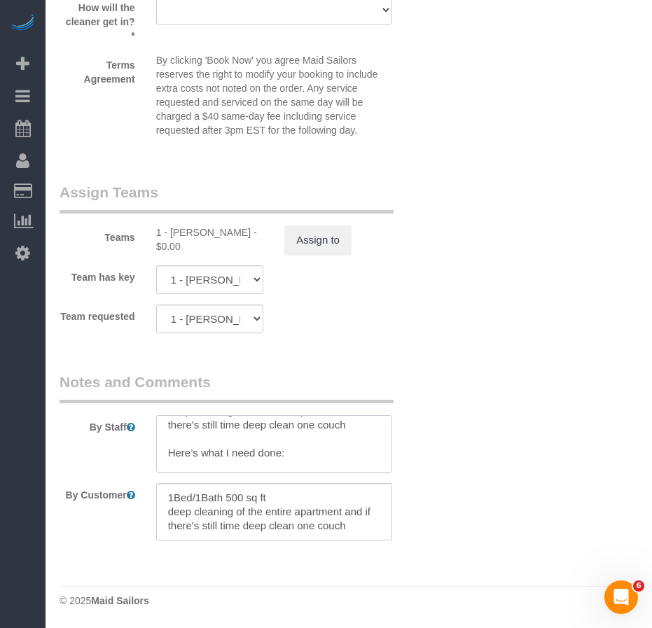
scroll to position [0, 0]
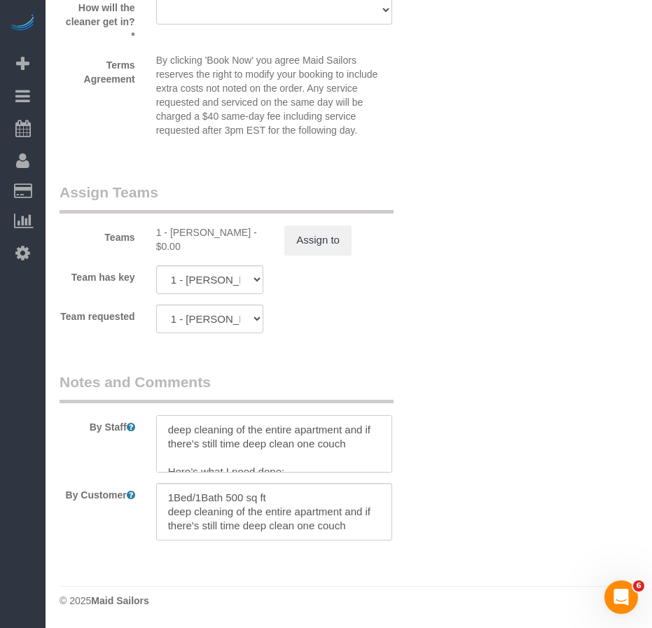
drag, startPoint x: 358, startPoint y: 443, endPoint x: 159, endPoint y: 423, distance: 199.7
click at [159, 423] on textarea at bounding box center [274, 443] width 236 height 57
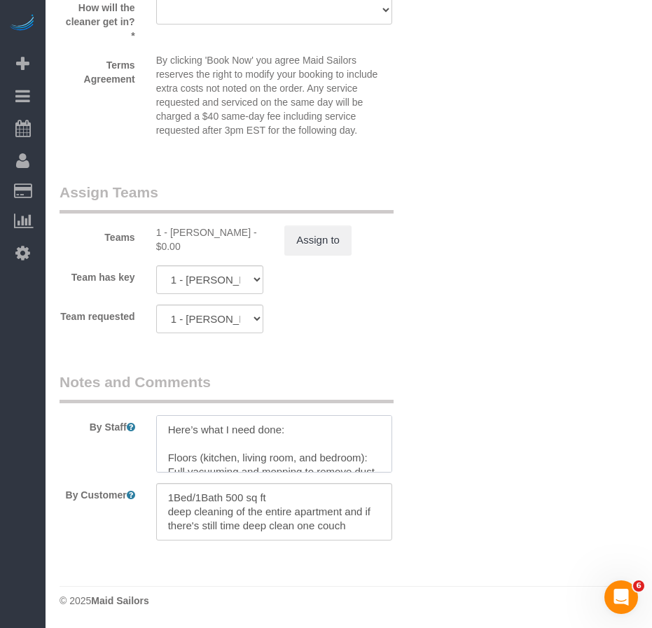
click at [283, 431] on textarea at bounding box center [274, 443] width 236 height 57
drag, startPoint x: 223, startPoint y: 458, endPoint x: 162, endPoint y: 378, distance: 99.9
click at [162, 378] on fieldset "Notes and Comments By Staff By Customer" at bounding box center [241, 461] width 365 height 179
type textarea "Priorities: Floors (kitchen, living room, and bedroom): Full vacuuming and mopp…"
click at [261, 531] on textarea at bounding box center [274, 511] width 236 height 57
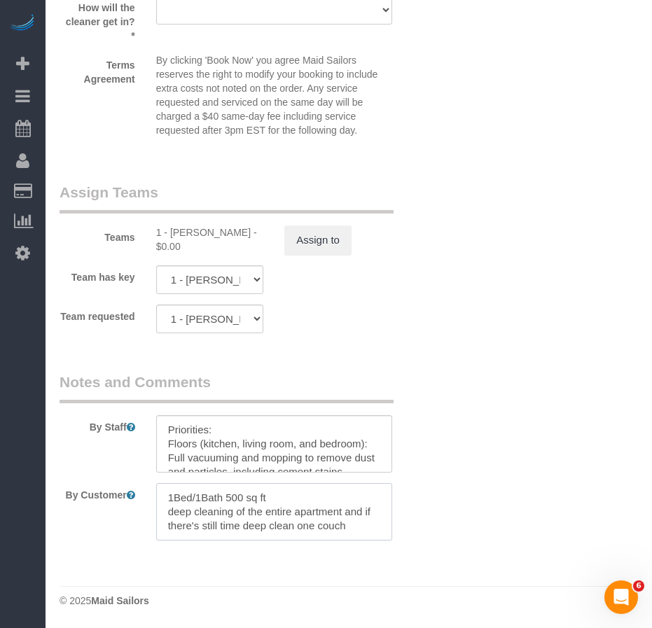
click at [354, 530] on textarea at bounding box center [274, 511] width 236 height 57
drag, startPoint x: 354, startPoint y: 530, endPoint x: 154, endPoint y: 501, distance: 202.2
click at [154, 501] on div at bounding box center [274, 511] width 257 height 57
click at [204, 510] on textarea at bounding box center [274, 511] width 236 height 57
drag, startPoint x: 360, startPoint y: 530, endPoint x: 154, endPoint y: 506, distance: 207.1
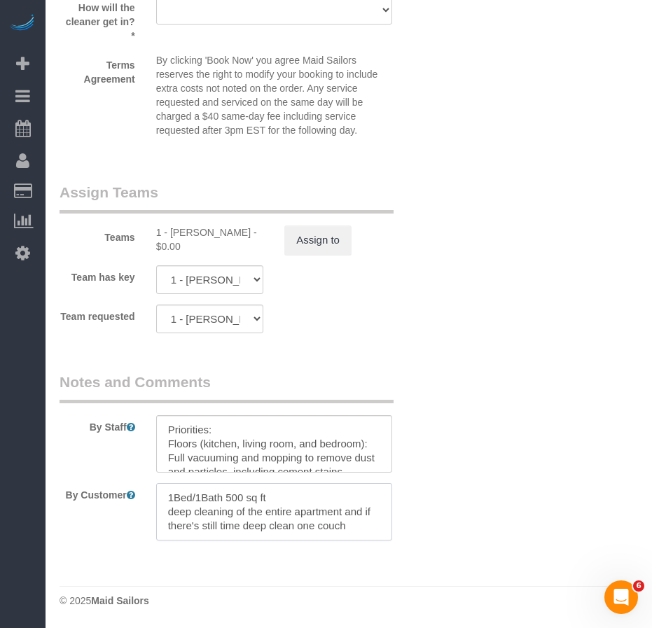
click at [154, 506] on div at bounding box center [274, 511] width 257 height 57
paste textarea "Here’s what I need done: Floors (kitchen, living room, and bedroom): Full vacuu…"
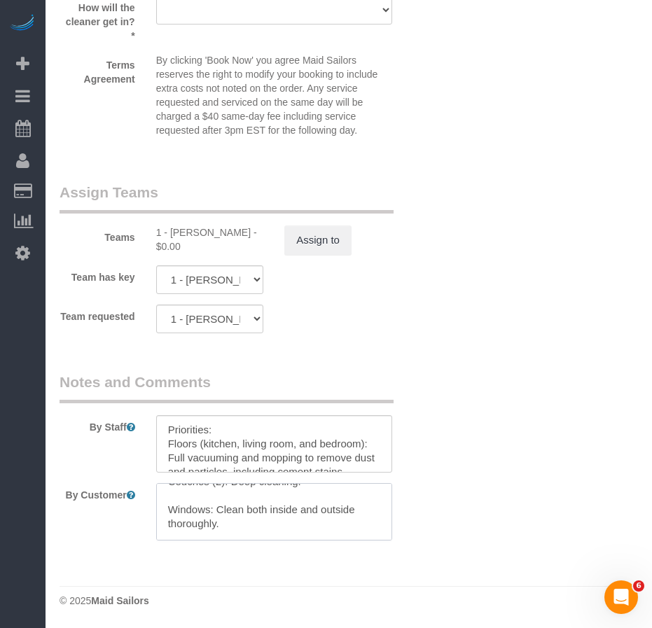
scroll to position [69, 0]
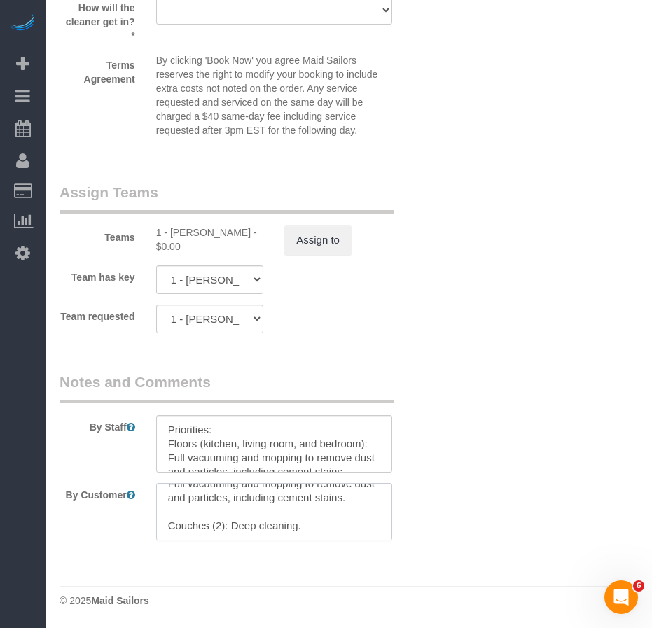
click at [303, 527] on textarea at bounding box center [274, 511] width 236 height 57
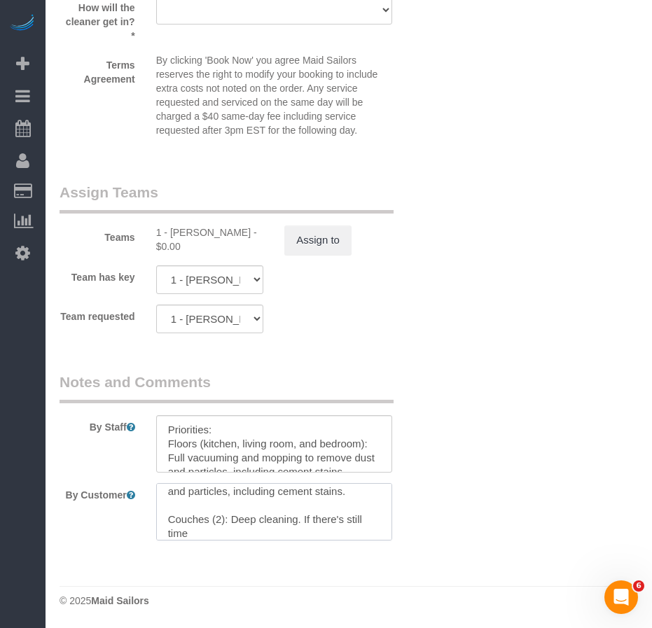
type textarea "1Bed/1Bath 500 sq ft Here’s what I need done: Floors (kitchen, living room, and…"
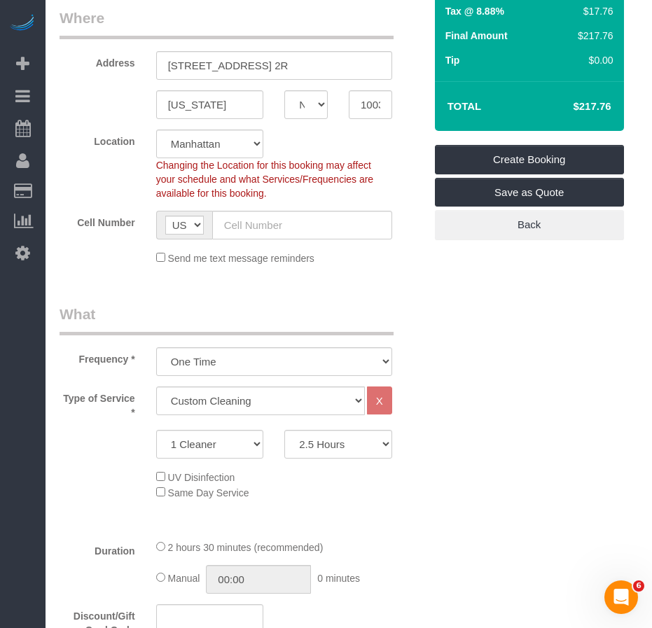
scroll to position [201, 0]
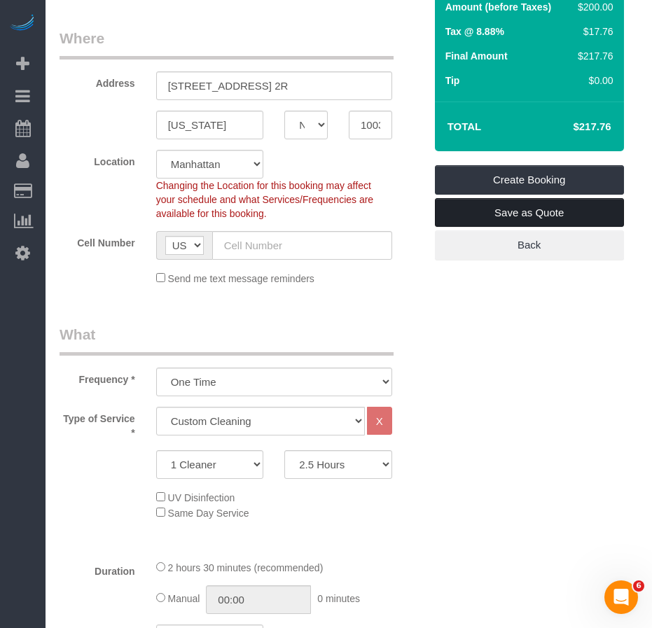
click at [496, 211] on link "Save as Quote" at bounding box center [529, 212] width 189 height 29
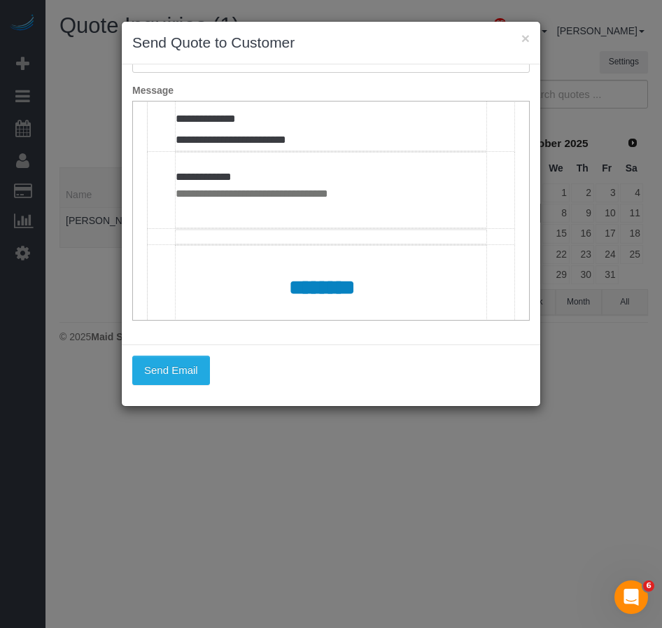
scroll to position [638, 0]
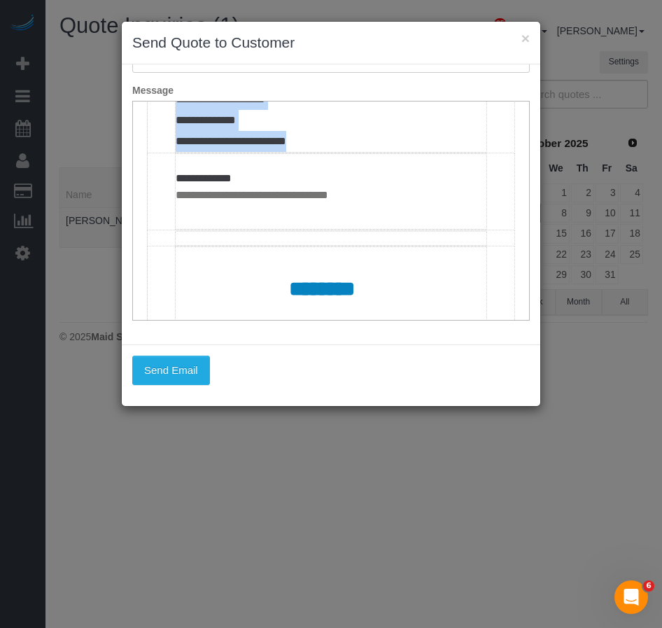
drag, startPoint x: 322, startPoint y: 201, endPoint x: 164, endPoint y: 209, distance: 157.7
drag, startPoint x: 319, startPoint y: 181, endPoint x: 342, endPoint y: 214, distance: 39.8
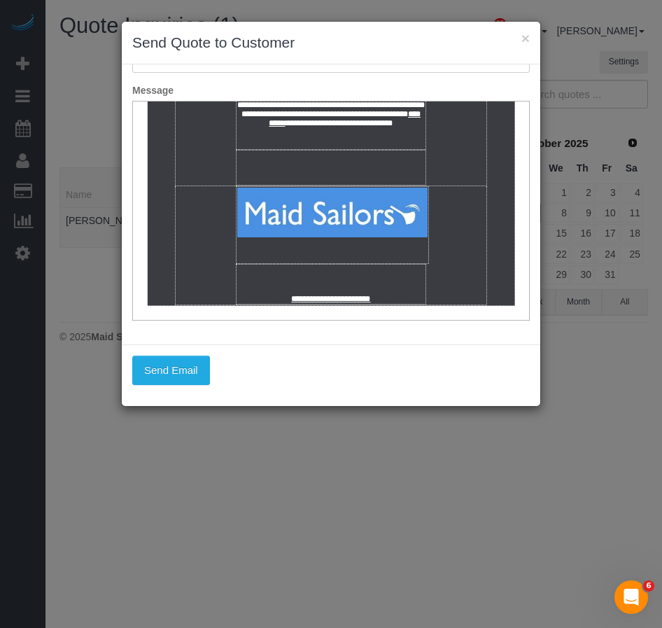
scroll to position [967, 0]
click at [160, 374] on button "Send Email" at bounding box center [171, 370] width 78 height 29
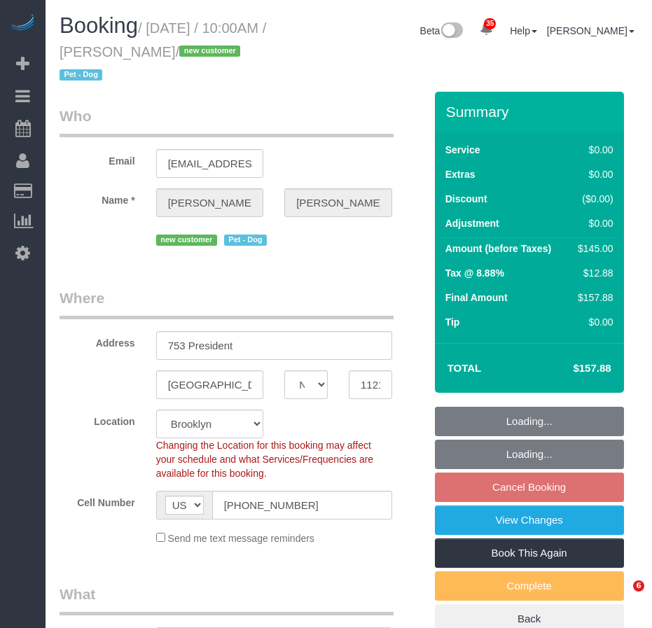
select select "NY"
select select "spot3"
select select "number:89"
select select "number:90"
select select "number:13"
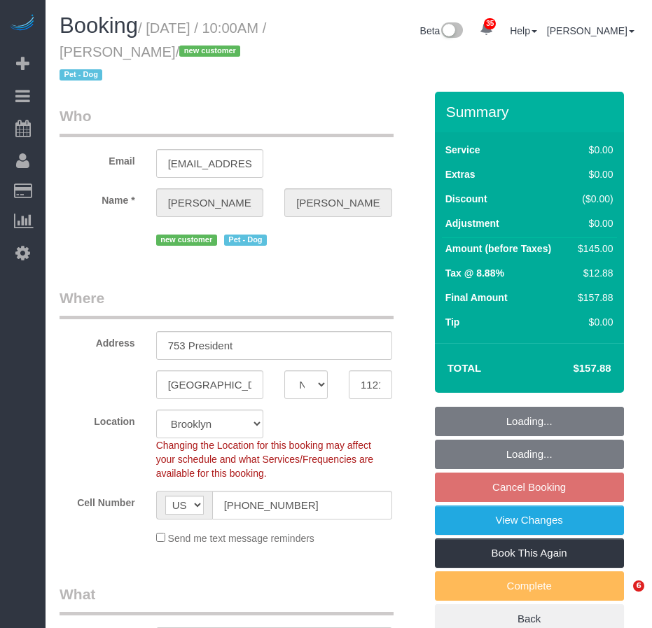
select select "number:5"
select select "1"
select select "object:1454"
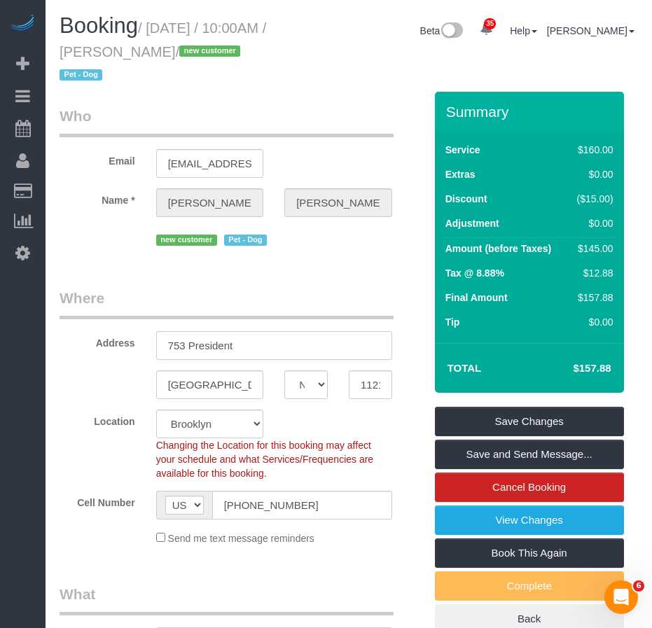
click at [255, 342] on input "753 President" at bounding box center [274, 345] width 236 height 29
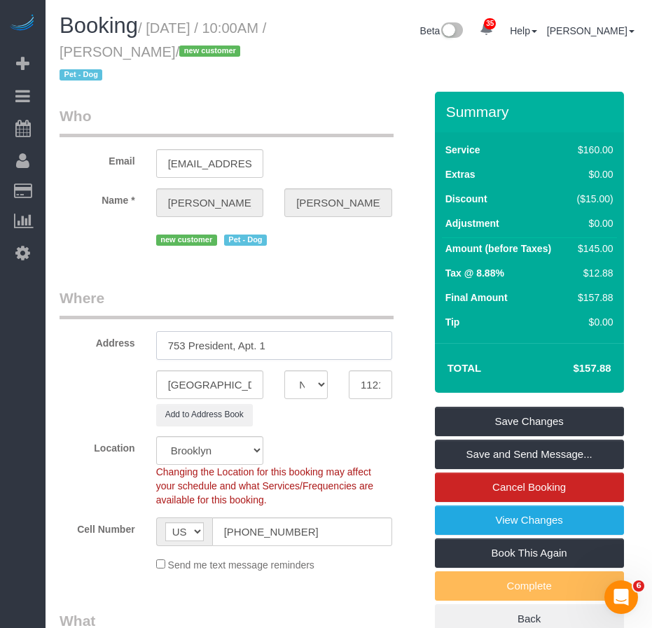
drag, startPoint x: 280, startPoint y: 342, endPoint x: 160, endPoint y: 343, distance: 119.7
click at [160, 343] on input "753 President, Apt. 1" at bounding box center [274, 345] width 236 height 29
click at [366, 390] on input "11215" at bounding box center [370, 384] width 43 height 29
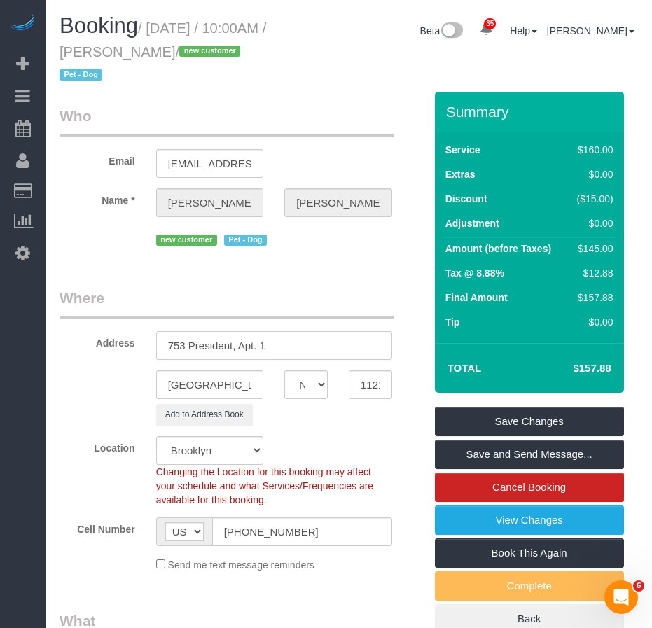
click at [293, 344] on input "753 President, Apt. 1" at bounding box center [274, 345] width 236 height 29
click at [233, 347] on input "753 President, Apt. 1" at bounding box center [274, 345] width 236 height 29
drag, startPoint x: 307, startPoint y: 349, endPoint x: 148, endPoint y: 337, distance: 160.0
click at [148, 337] on div "753 President Street, Apt. 1" at bounding box center [274, 345] width 257 height 29
type input "753 President Street, Apt. 1"
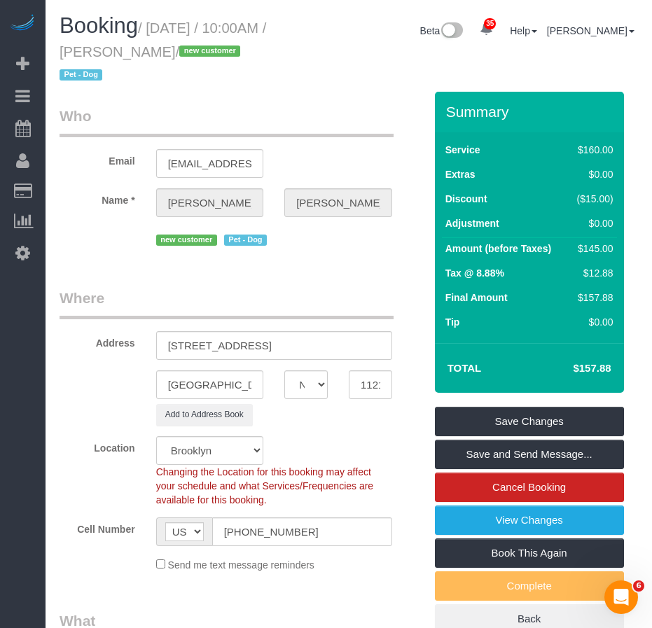
click at [125, 294] on legend "Where" at bounding box center [226, 303] width 334 height 31
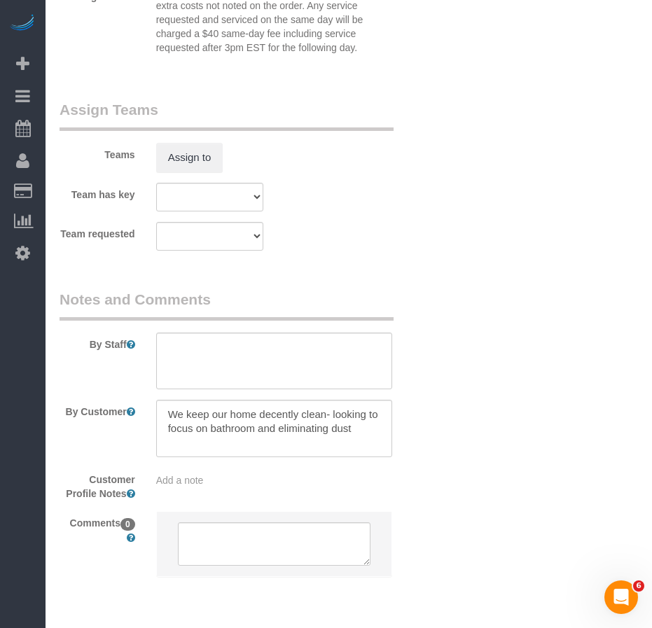
scroll to position [1990, 0]
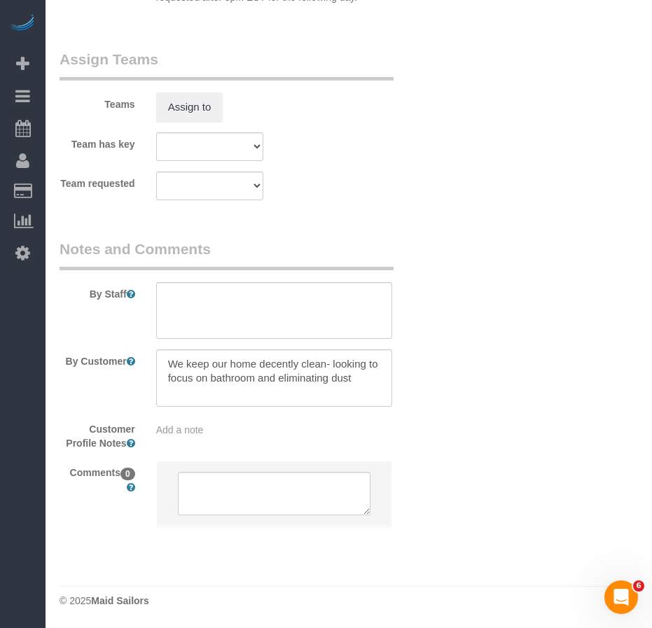
click at [211, 433] on div "Add a note" at bounding box center [274, 430] width 236 height 14
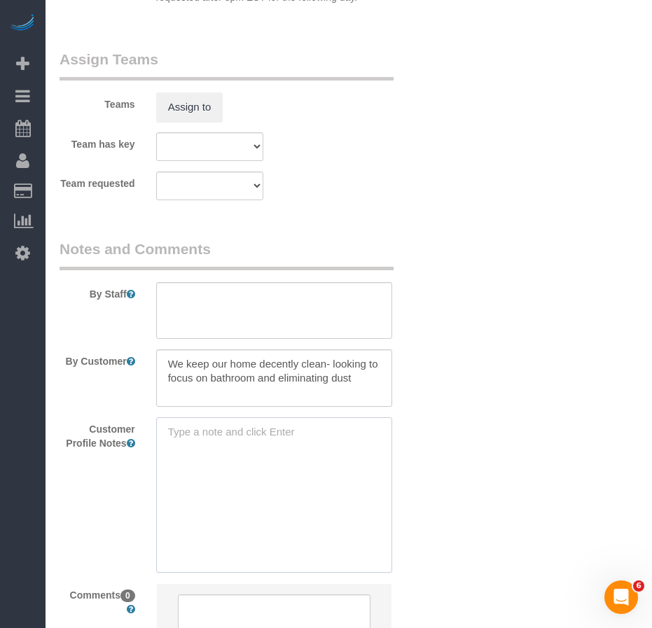
click at [200, 433] on textarea at bounding box center [274, 494] width 236 height 155
type textarea "unlisted"
click at [424, 462] on sui-booking-comments "By Staff By Customer Customer Profile Notes unlisted unlisted Comments 0" at bounding box center [241, 451] width 365 height 424
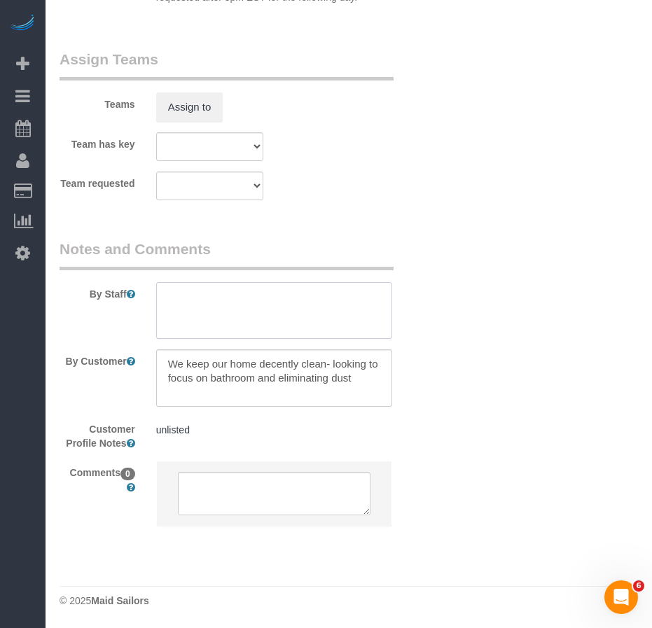
click at [221, 297] on textarea at bounding box center [274, 310] width 236 height 57
paste textarea "call me when you arrive"
click at [287, 297] on textarea at bounding box center [274, 310] width 236 height 57
drag, startPoint x: 286, startPoint y: 297, endPoint x: 164, endPoint y: 298, distance: 122.5
click at [164, 298] on textarea at bounding box center [274, 310] width 236 height 57
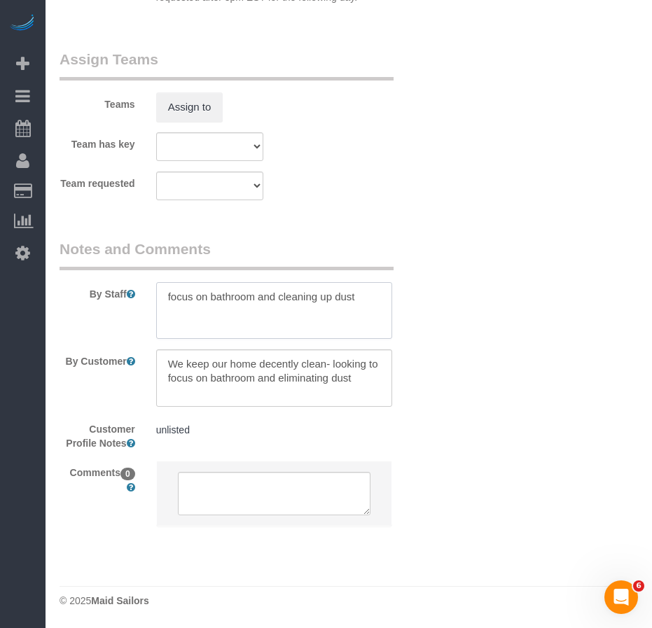
click at [185, 328] on textarea at bounding box center [274, 310] width 236 height 57
click at [363, 308] on textarea at bounding box center [274, 310] width 236 height 57
paste textarea "call me when you arrive"
drag, startPoint x: 210, startPoint y: 300, endPoint x: 243, endPoint y: 302, distance: 33.0
click at [209, 300] on textarea at bounding box center [274, 310] width 236 height 57
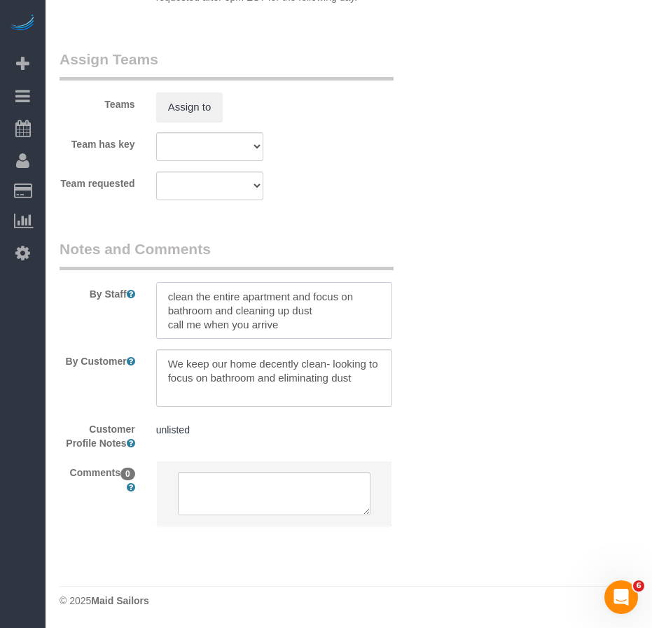
click at [312, 309] on textarea at bounding box center [274, 310] width 236 height 57
drag, startPoint x: 318, startPoint y: 311, endPoint x: 235, endPoint y: 313, distance: 82.6
click at [235, 313] on textarea at bounding box center [274, 310] width 236 height 57
click at [233, 313] on textarea at bounding box center [274, 310] width 236 height 57
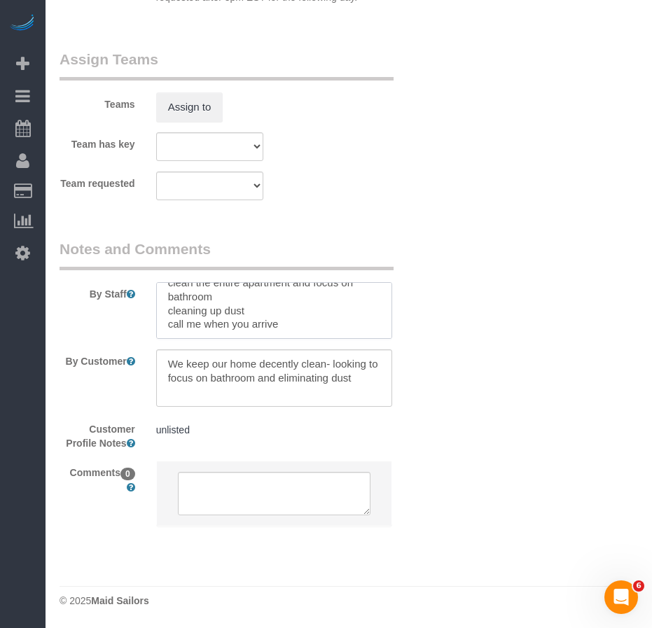
click at [170, 299] on textarea at bounding box center [274, 310] width 236 height 57
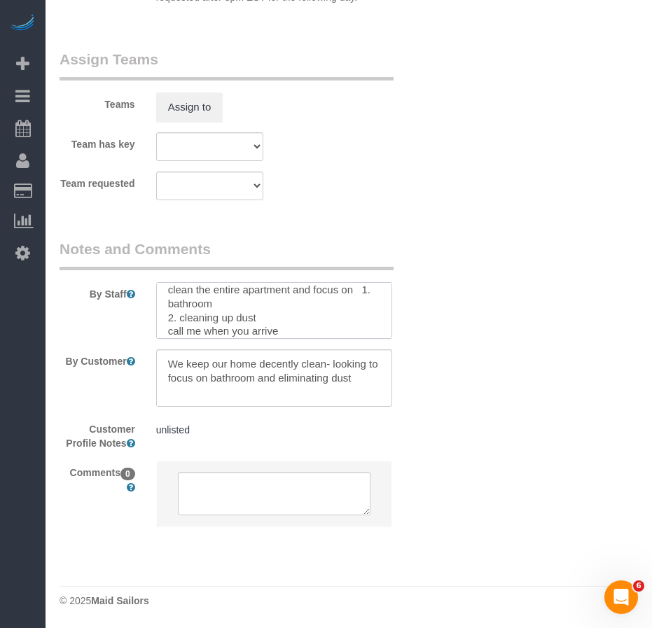
click at [310, 328] on textarea at bounding box center [274, 310] width 236 height 57
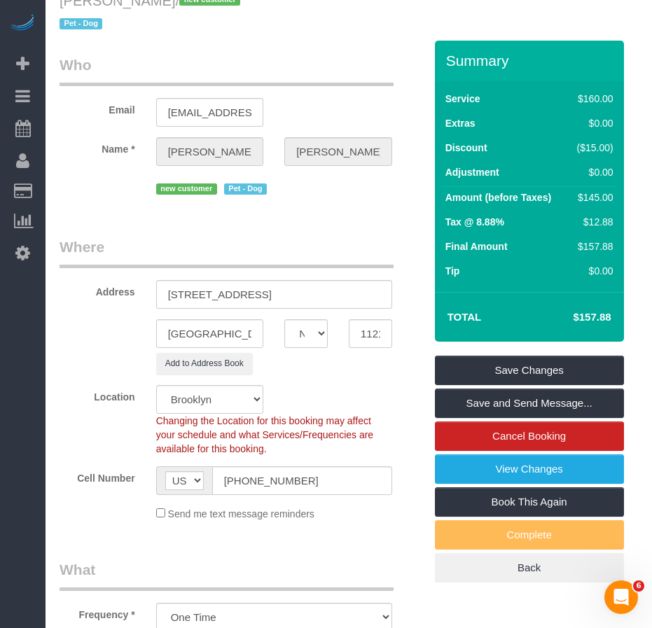
scroll to position [0, 0]
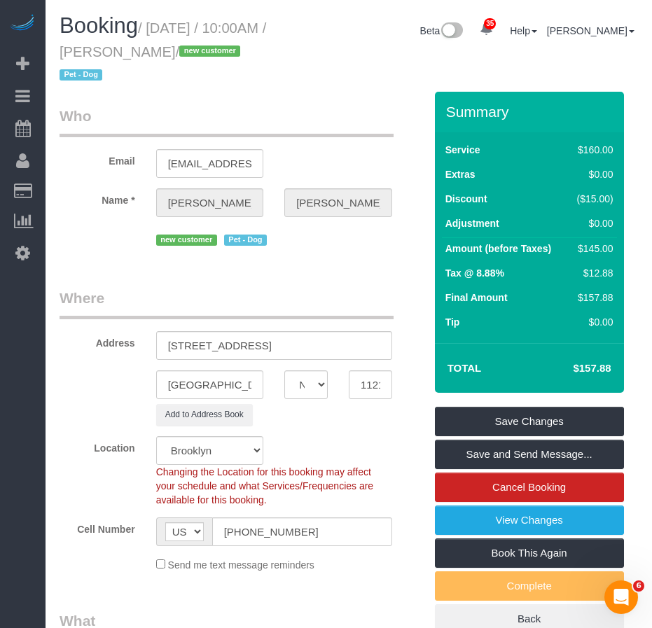
type textarea "clean the entire apartment and focus on 1. bathroom 2. cleaning up dust call me…"
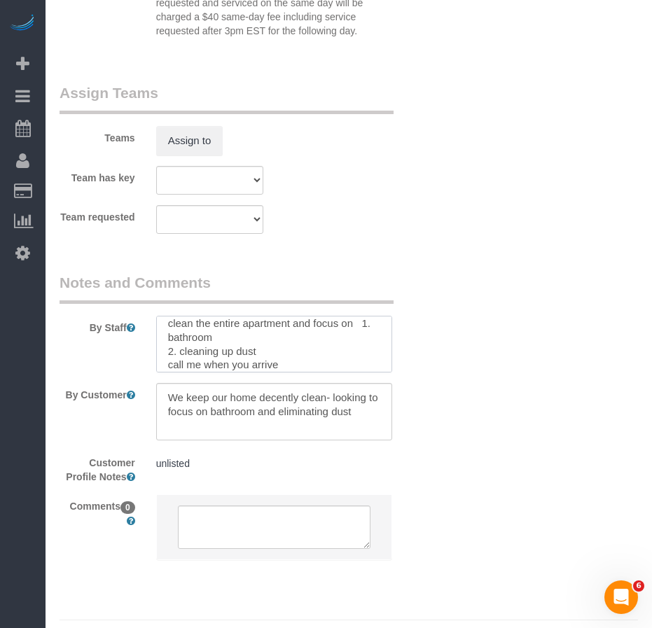
scroll to position [1960, 0]
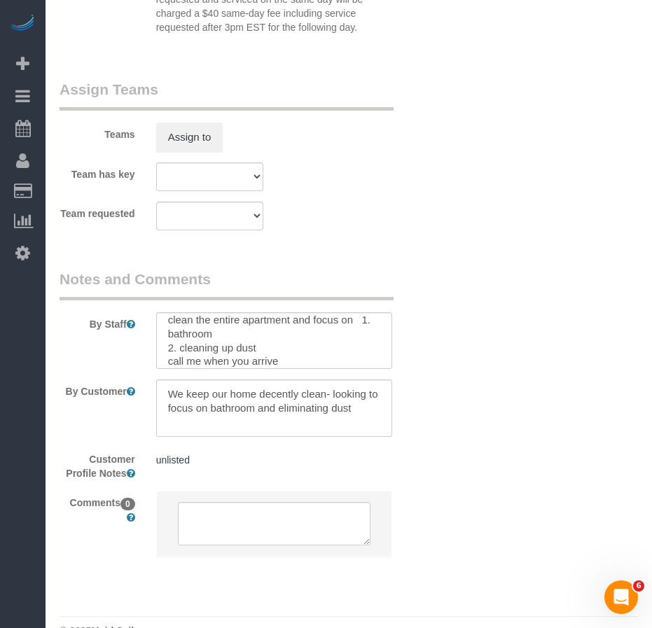
click at [225, 459] on pre "unlisted" at bounding box center [274, 460] width 236 height 14
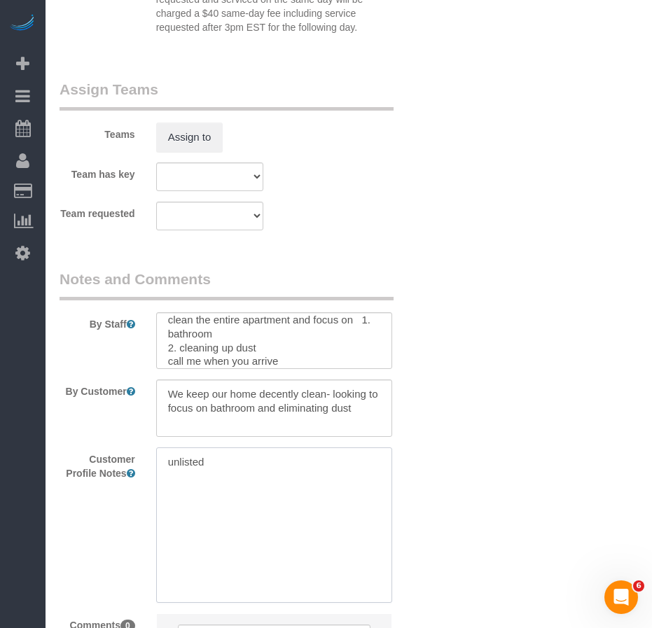
click at [246, 462] on textarea "unlisted" at bounding box center [274, 524] width 236 height 155
type textarea "unlisted as per cmr: apartment is about 1000 sq ft"
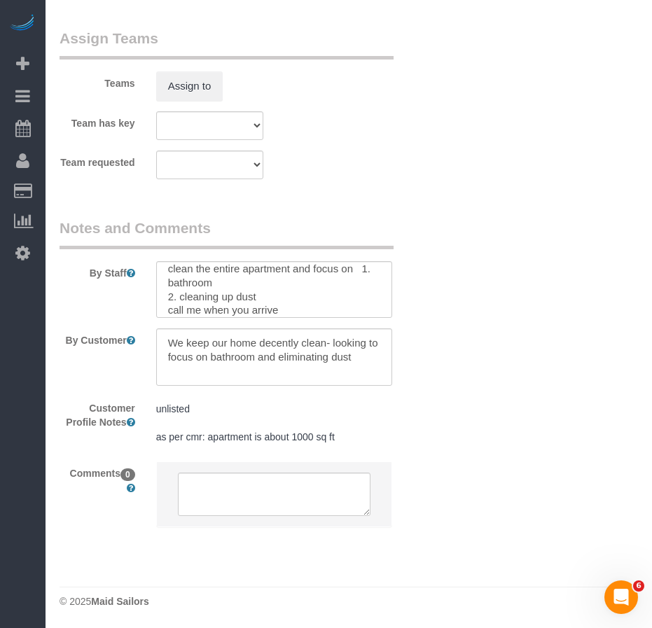
scroll to position [2011, 0]
click at [172, 310] on textarea at bounding box center [274, 288] width 236 height 57
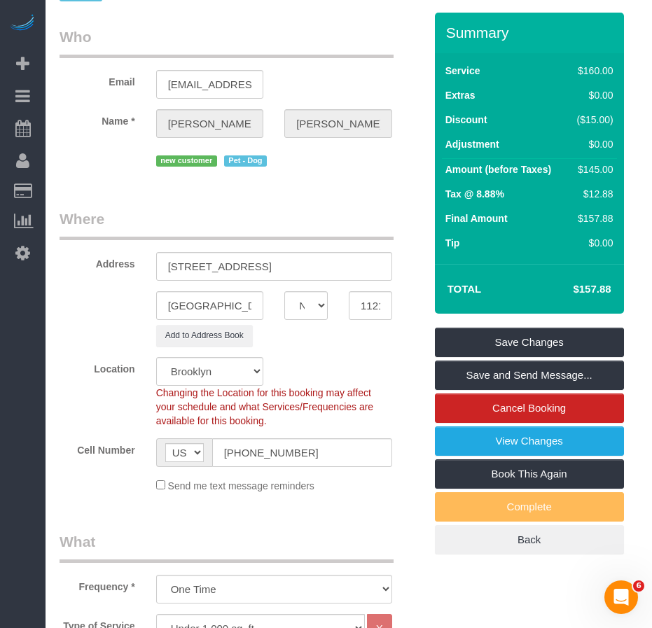
scroll to position [52, 0]
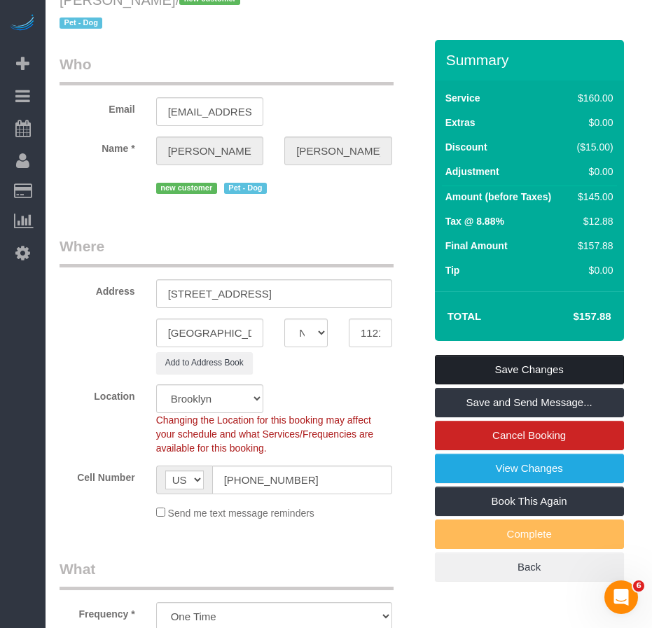
type textarea "clean the entire apartment and focus on 1. bathroom 2. cleaning up dust Call me…"
click at [512, 365] on link "Save Changes" at bounding box center [529, 369] width 189 height 29
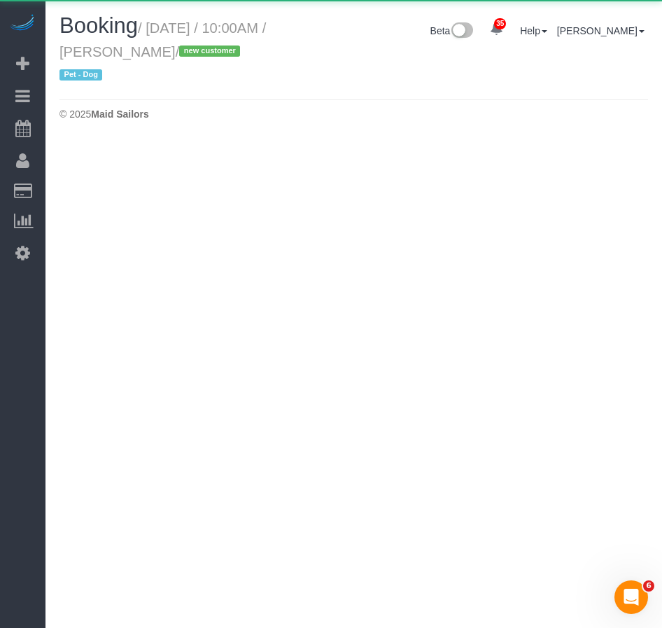
select select "NY"
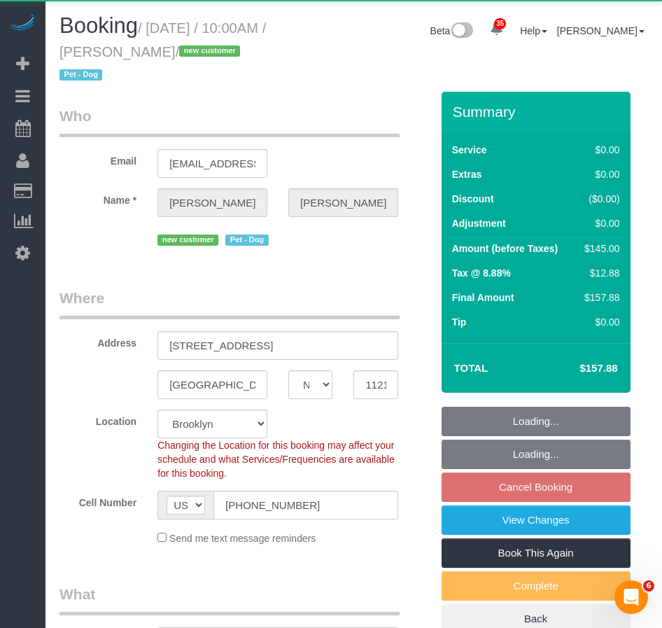
select select "object:2486"
select select "string:stripe-pm_1SFgu44VGloSiKo7bcpHYP6N"
select select "1"
select select "number:89"
select select "number:90"
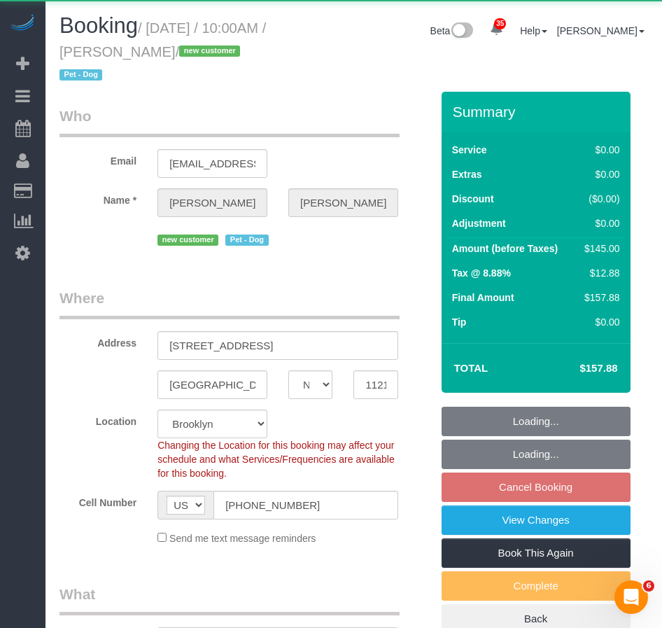
select select "number:13"
select select "number:5"
select select "spot63"
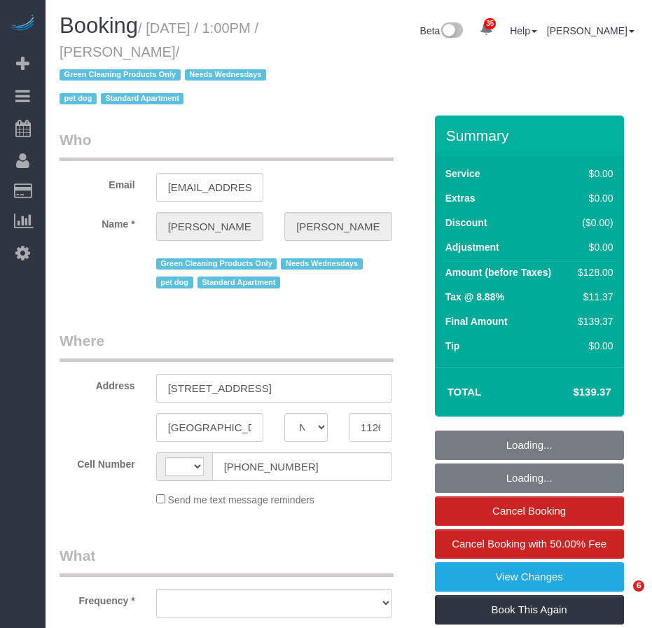
select select "NY"
select select "string:stripe-pm_1RN3sH4VGloSiKo7cD90aCm4"
select select "1"
select select "number:57"
select select "number:74"
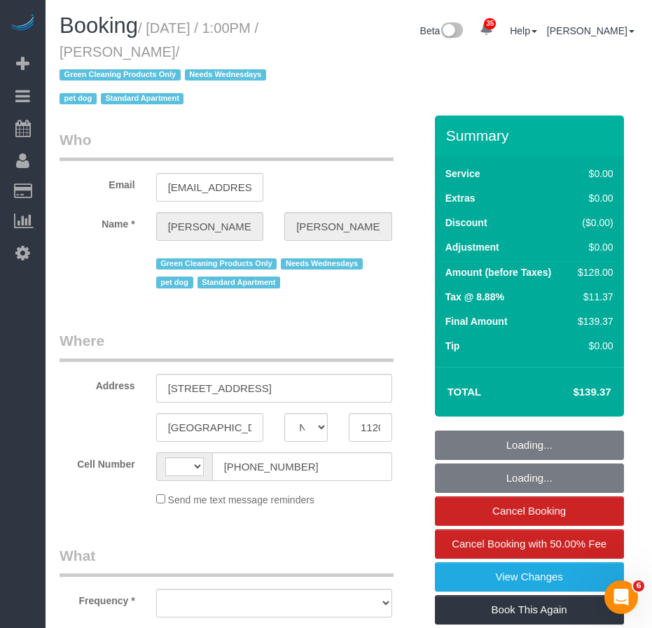
select select "number:13"
select select "number:7"
select select "string:[GEOGRAPHIC_DATA]"
select select "object:1087"
select select "spot1"
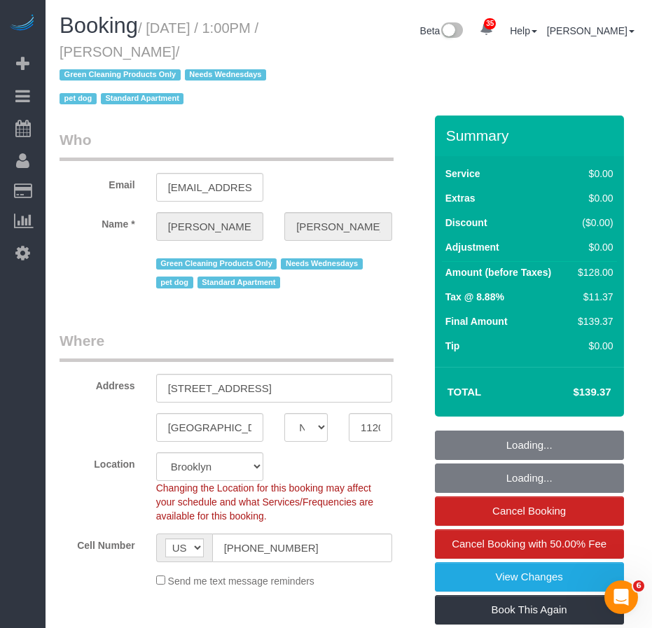
select select "object:1441"
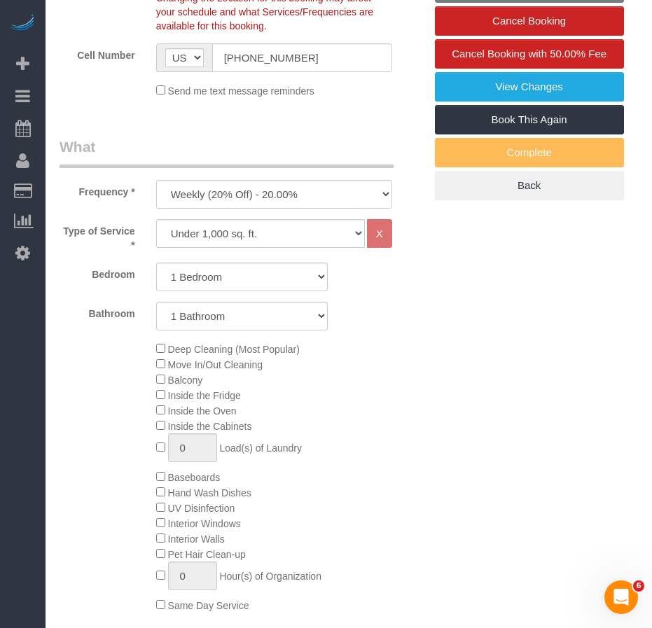
select select "spot50"
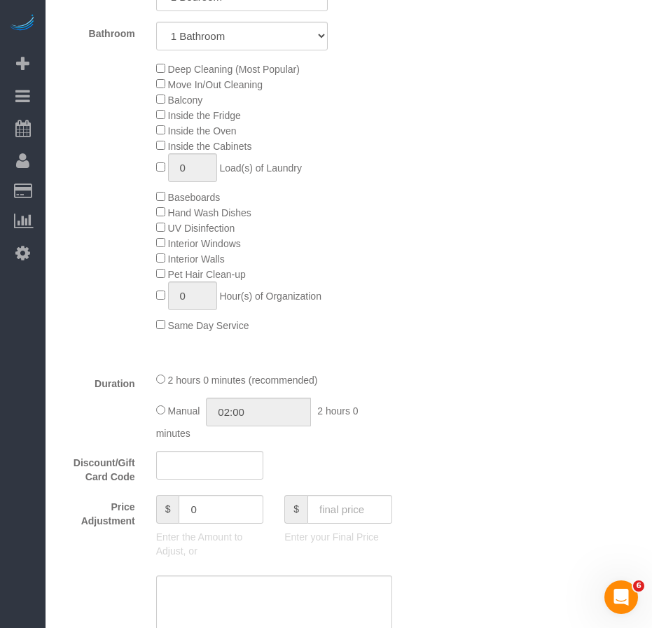
select select "1"
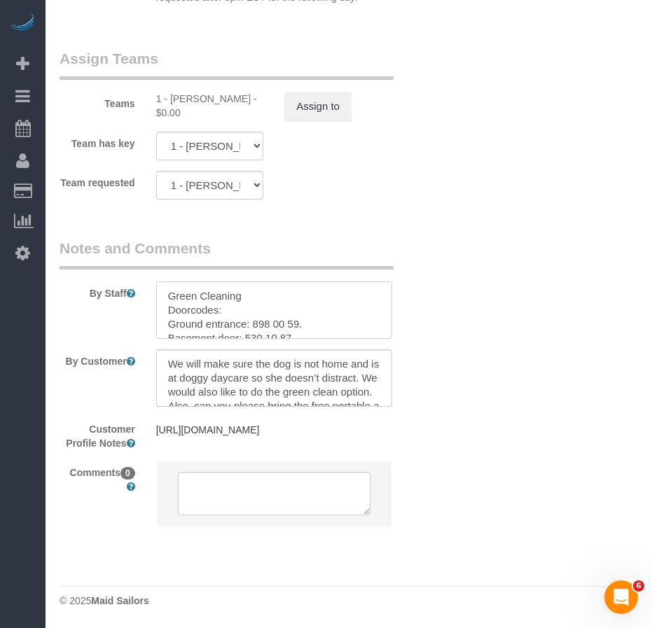
scroll to position [19, 0]
drag, startPoint x: 254, startPoint y: 298, endPoint x: 302, endPoint y: 300, distance: 48.3
click at [302, 300] on textarea at bounding box center [274, 309] width 236 height 57
paste textarea "590 14 24"
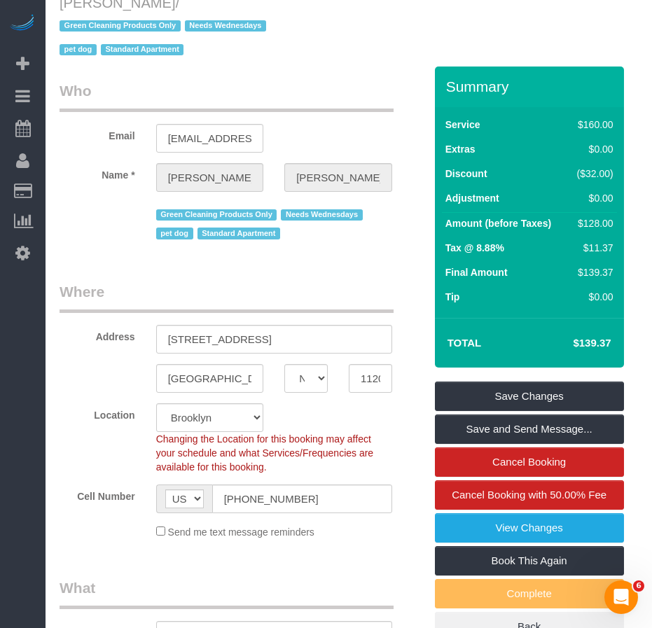
scroll to position [0, 0]
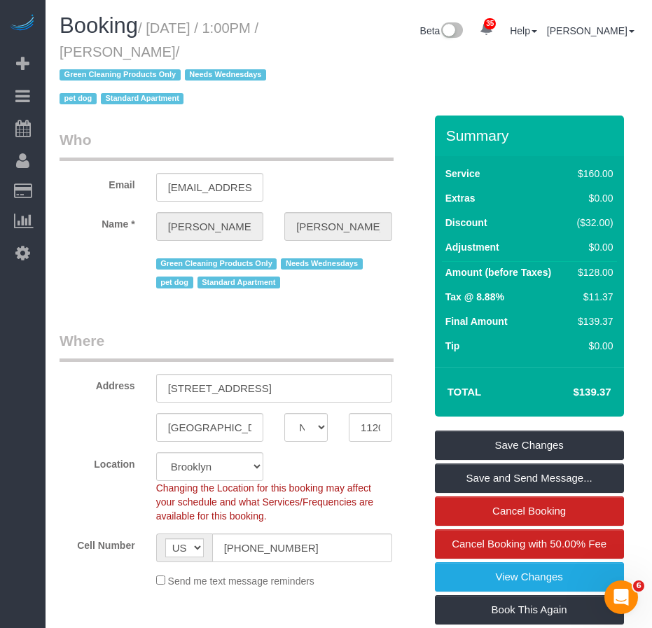
drag, startPoint x: 153, startPoint y: 24, endPoint x: 209, endPoint y: 51, distance: 62.3
click at [209, 51] on small "/ October 08, 2025 / 1:00PM / Jennifer Alpert / Green Cleaning Products Only Ne…" at bounding box center [164, 63] width 211 height 87
copy small "October 08, 2025 / 1:00PM / Jennifer Alpert"
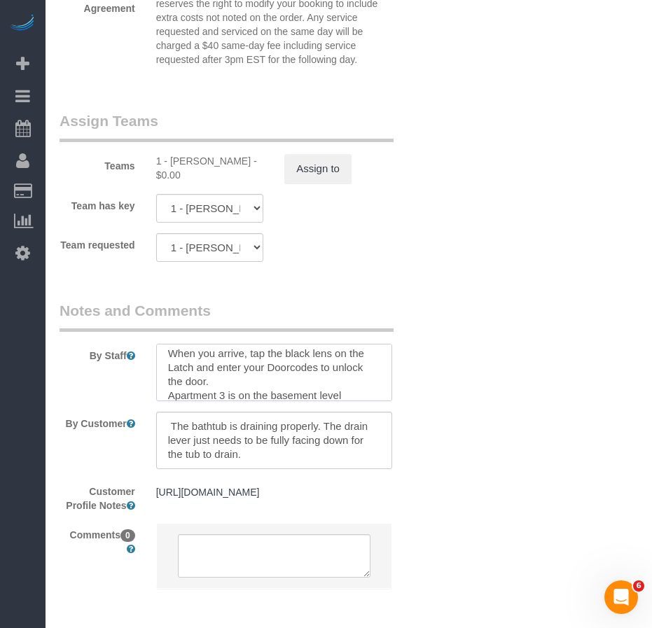
scroll to position [61, 0]
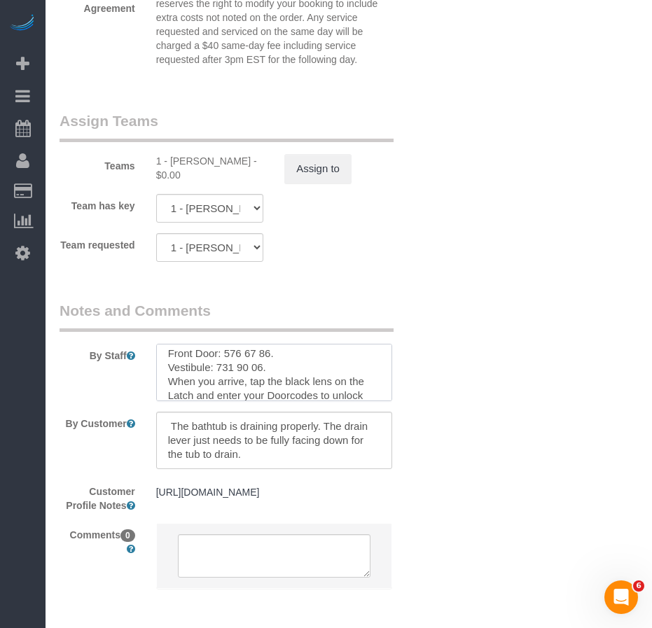
drag, startPoint x: 216, startPoint y: 367, endPoint x: 266, endPoint y: 368, distance: 49.7
click at [266, 368] on textarea at bounding box center [274, 372] width 236 height 57
paste textarea "840 55 73"
drag, startPoint x: 246, startPoint y: 367, endPoint x: 293, endPoint y: 368, distance: 47.6
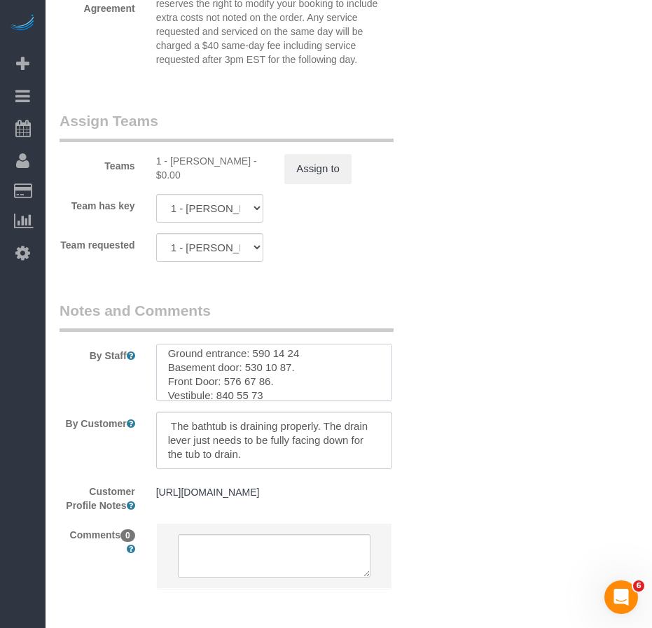
click at [293, 368] on textarea at bounding box center [274, 372] width 236 height 57
paste textarea "389 28 80"
drag, startPoint x: 224, startPoint y: 382, endPoint x: 272, endPoint y: 384, distance: 48.3
click at [272, 384] on textarea at bounding box center [274, 372] width 236 height 57
paste textarea "842 33 55"
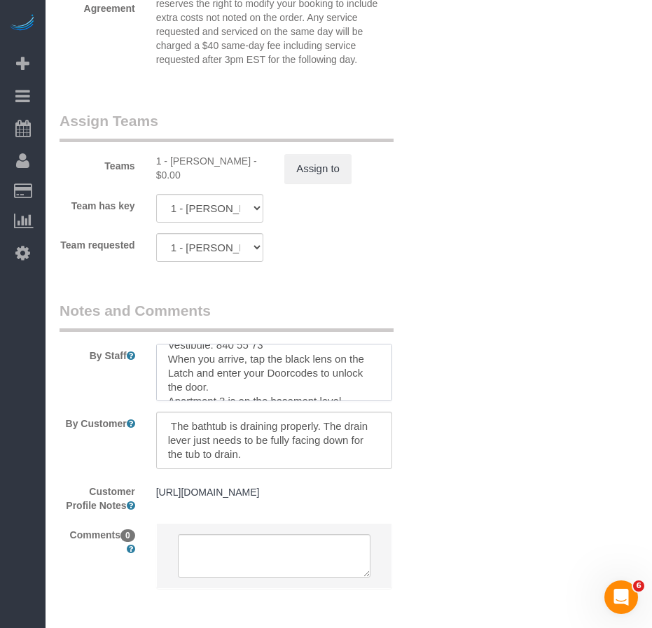
scroll to position [89, 0]
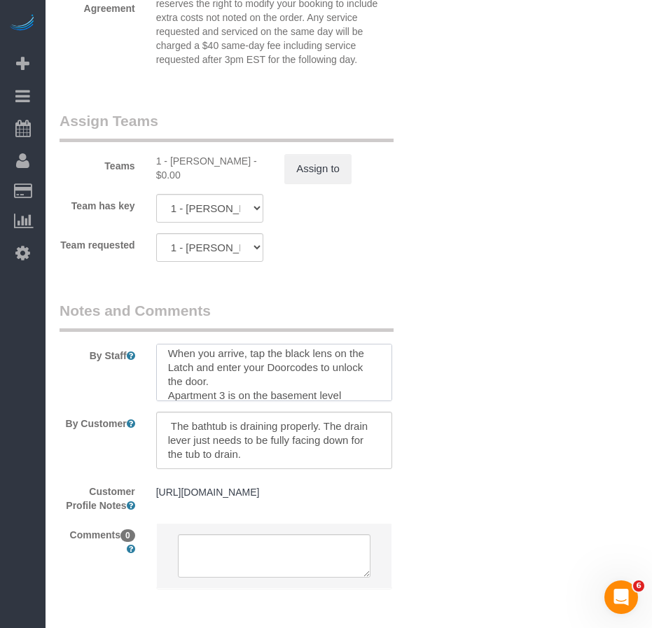
click at [290, 371] on textarea at bounding box center [274, 372] width 236 height 57
click at [172, 367] on textarea at bounding box center [274, 372] width 236 height 57
drag, startPoint x: 221, startPoint y: 382, endPoint x: 254, endPoint y: 383, distance: 32.9
click at [221, 383] on textarea at bounding box center [274, 372] width 236 height 57
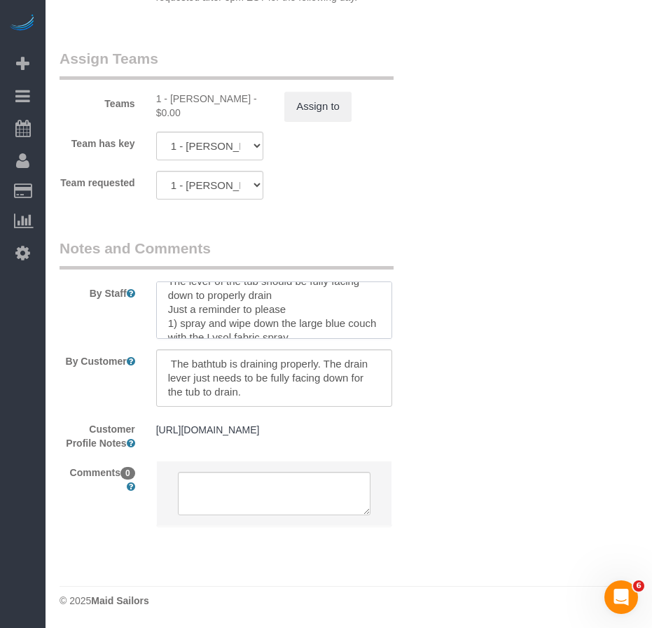
scroll to position [160, 0]
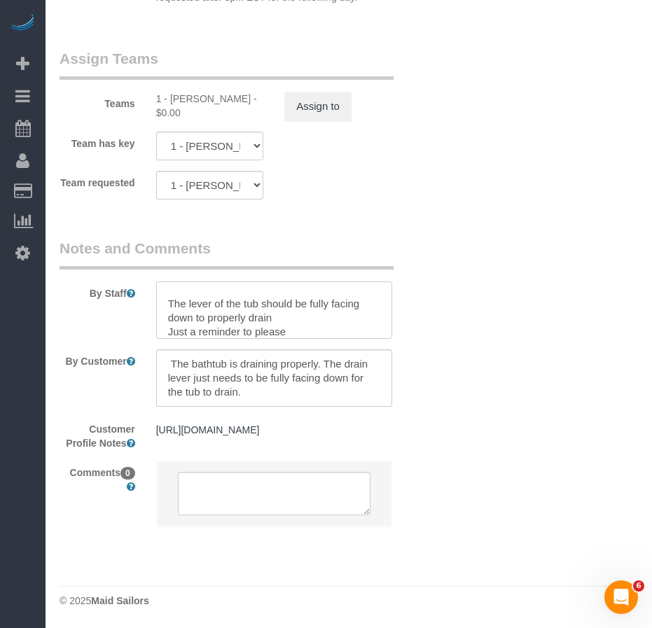
type textarea "Green Cleaning Doorcodes: Ground entrance: 590 14 24 Basement door: 389 28 80 F…"
click at [276, 384] on textarea at bounding box center [274, 377] width 236 height 57
click at [171, 358] on textarea at bounding box center [274, 377] width 236 height 57
type textarea "We will make sure the dog is not home and is at doggy daycare so she doesn’t di…"
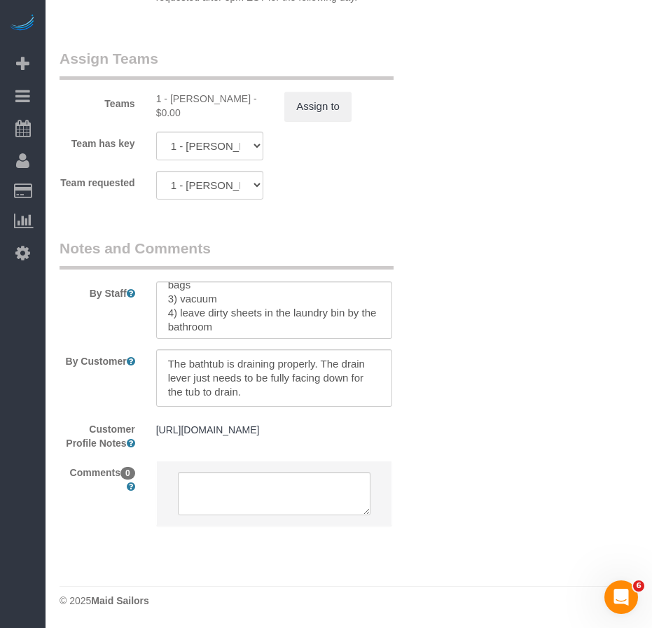
scroll to position [192, 0]
click at [181, 305] on textarea at bounding box center [274, 309] width 236 height 57
click at [318, 321] on textarea at bounding box center [274, 309] width 236 height 57
click at [294, 305] on textarea at bounding box center [274, 309] width 236 height 57
click at [222, 289] on textarea at bounding box center [274, 309] width 236 height 57
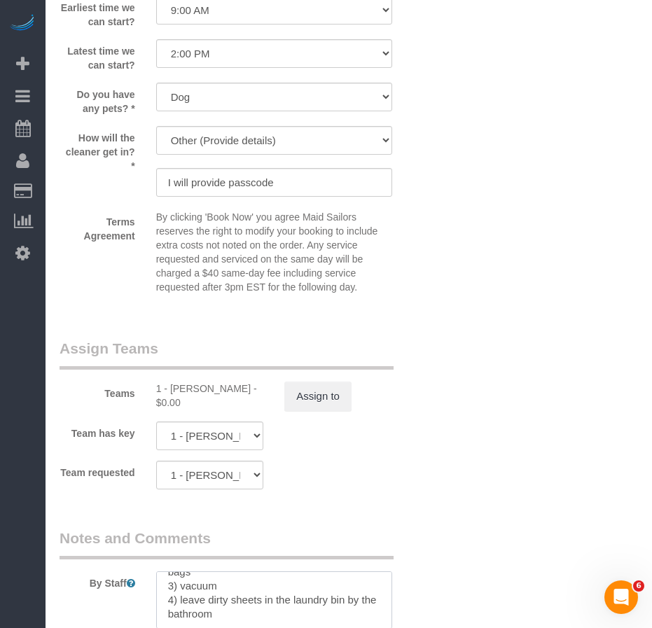
scroll to position [1939, 0]
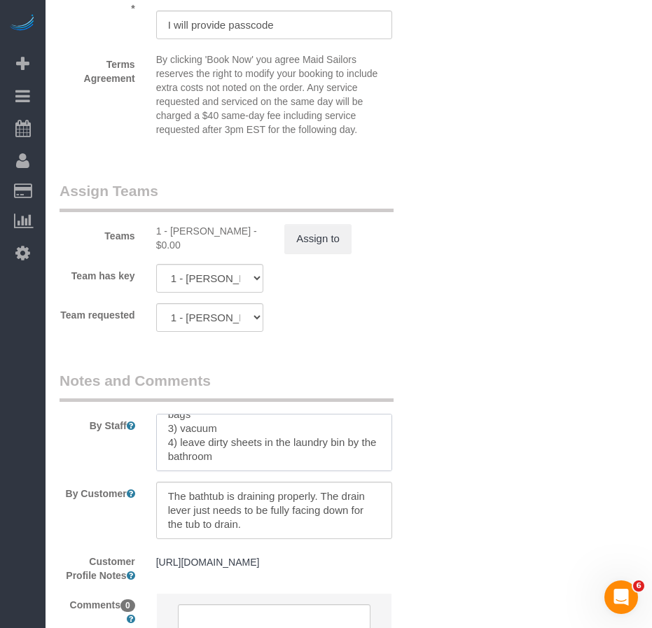
click at [253, 463] on textarea at bounding box center [274, 442] width 236 height 57
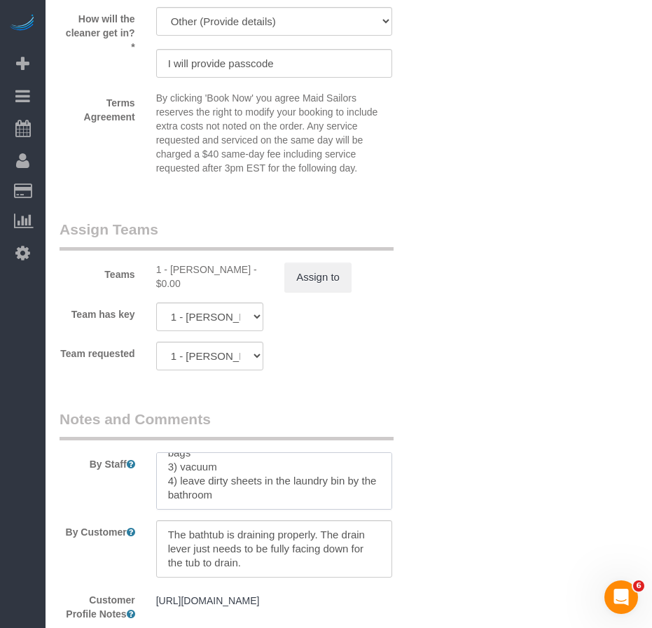
scroll to position [1799, 0]
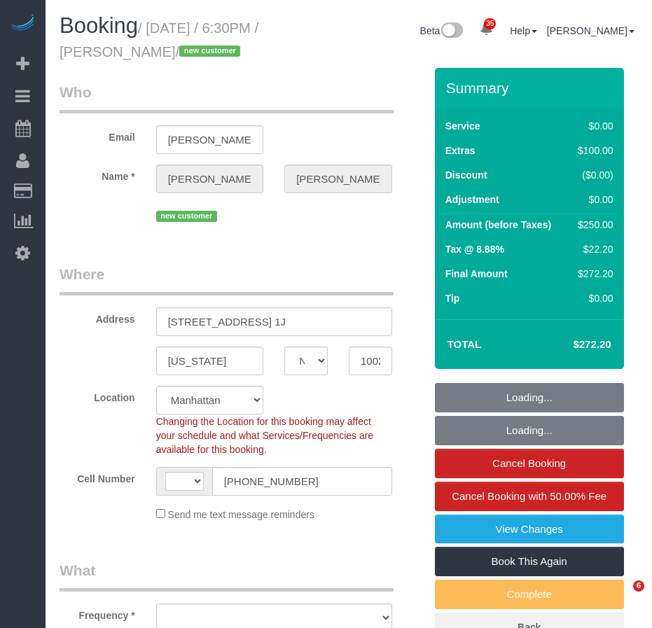
select select "NY"
select select "string:stripe-pm_1SFGE14VGloSiKo78cp1AKh9"
select select "string:[GEOGRAPHIC_DATA]"
select select "object:821"
select select "number:66"
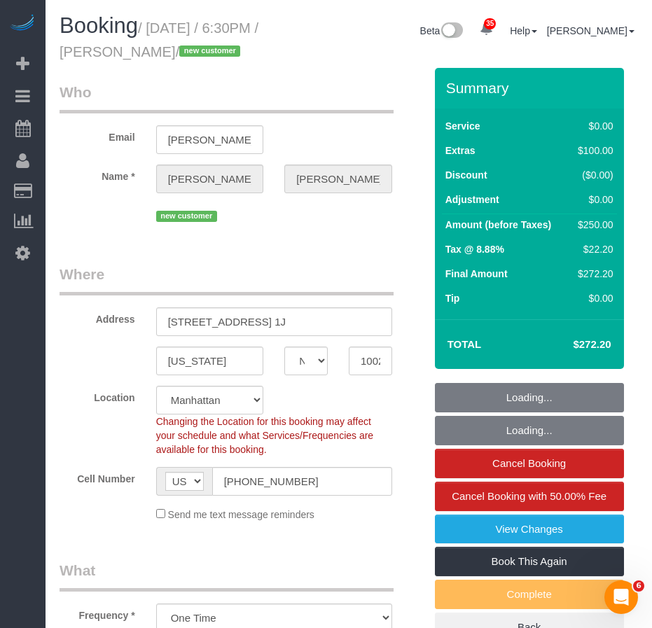
select select "number:90"
select select "number:15"
select select "number:6"
select select "object:1470"
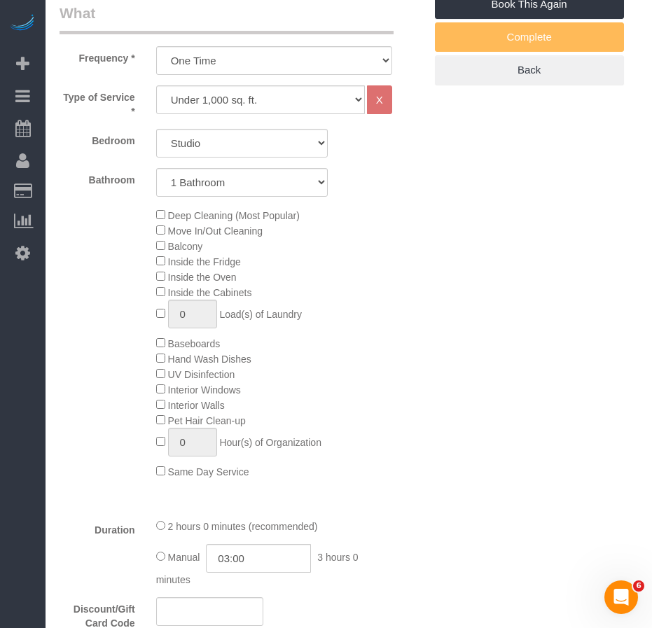
scroll to position [560, 0]
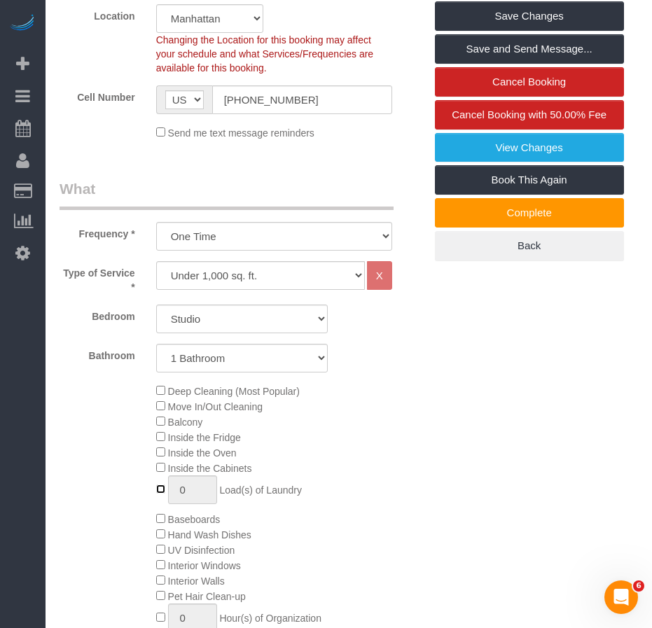
scroll to position [490, 0]
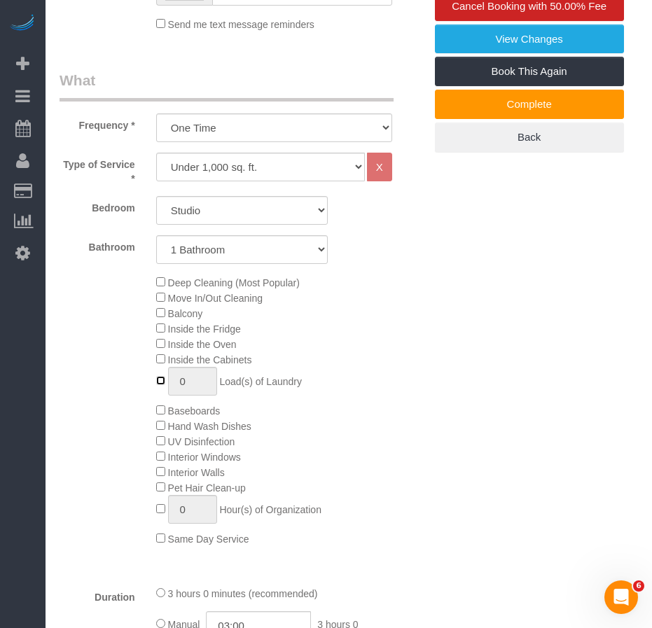
type input "1"
click at [433, 468] on div "Deep Cleaning (Most Popular) Move In/Out Cleaning Balcony Inside the Fridge Ins…" at bounding box center [290, 410] width 289 height 272
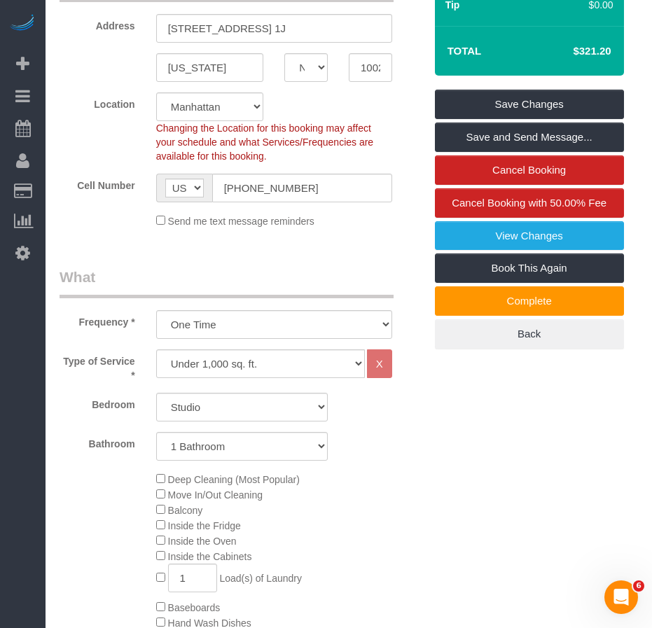
scroll to position [350, 0]
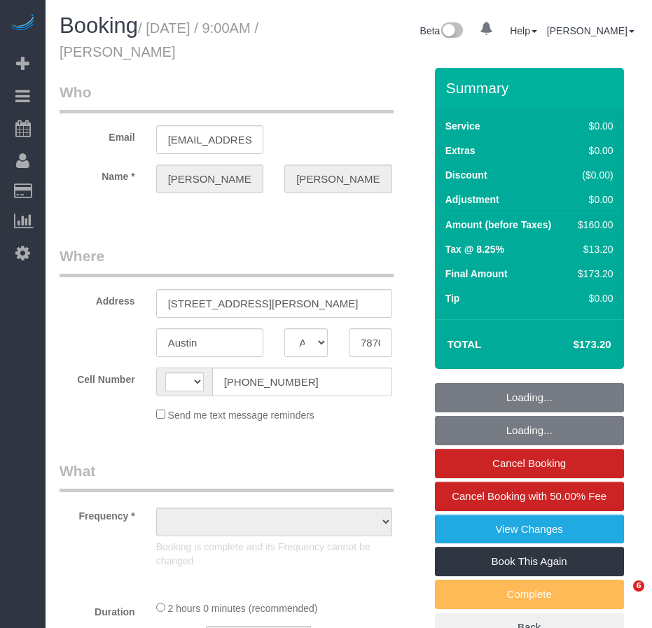
select select "[GEOGRAPHIC_DATA]"
select select "number:89"
select select "number:90"
select select "number:15"
select select "number:7"
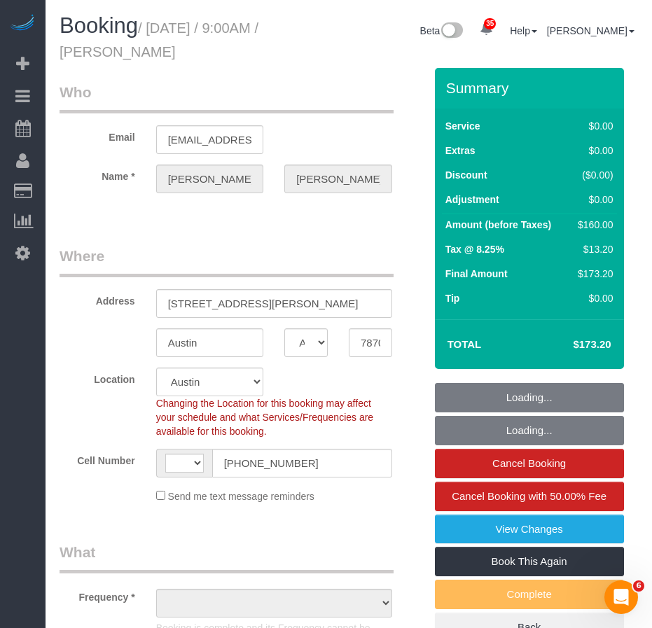
select select "object:760"
select select "spot1"
select select "string:[GEOGRAPHIC_DATA]"
select select "1"
select select "string:stripe-pm_1SDUzL4VGloSiKo7sRO29bdw"
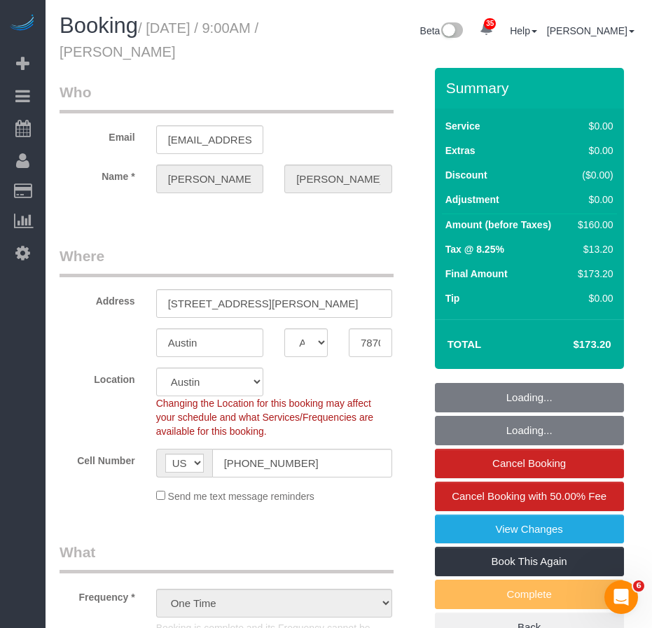
select select "1"
select select "object:1150"
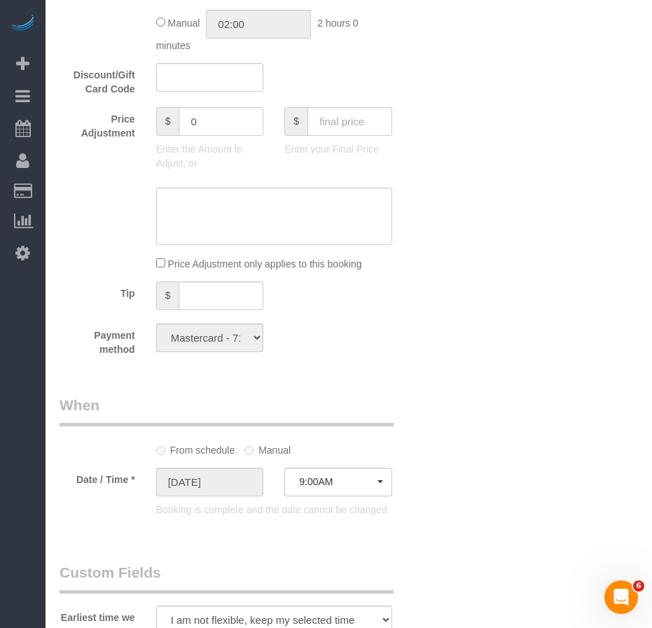
scroll to position [1120, 0]
click at [208, 122] on input "0" at bounding box center [220, 120] width 85 height 29
type input "3"
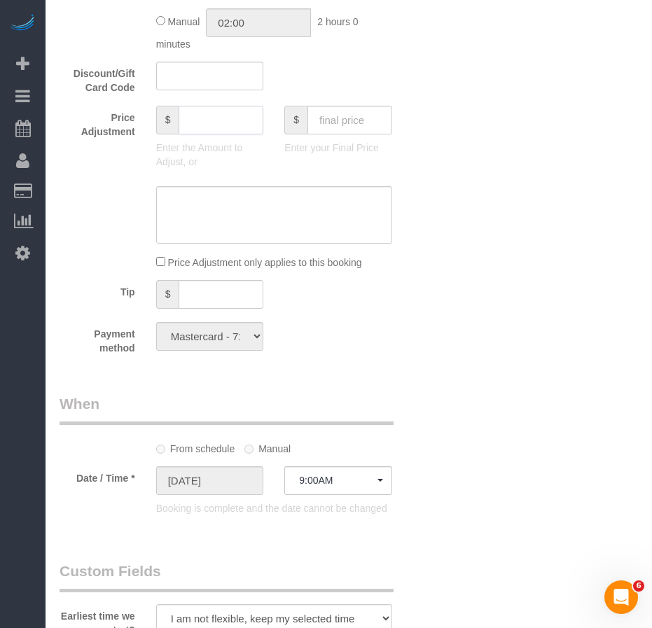
type input "3"
type input "-30"
click at [232, 210] on textarea at bounding box center [274, 214] width 236 height 57
click at [199, 213] on textarea at bounding box center [274, 214] width 236 height 57
type textarea "refund for the missing charger"
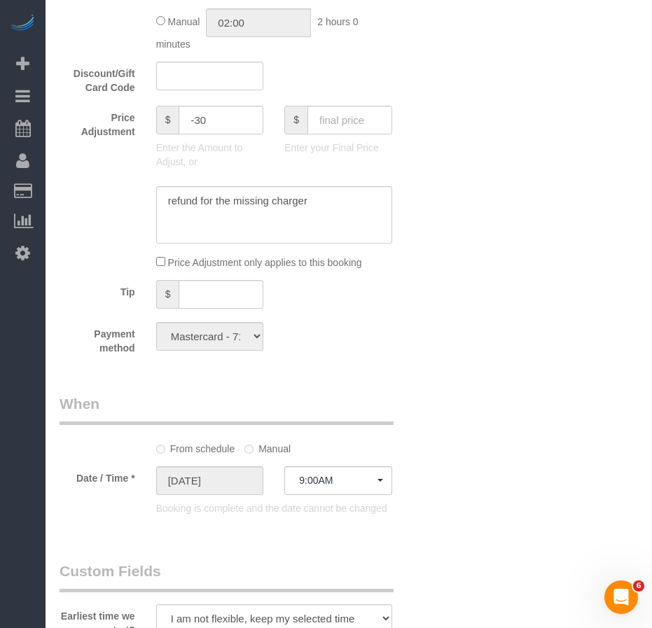
click at [434, 334] on div "Payment method Mastercard - 9632 - 07/2029 Mastercard - 7106 - 07/2029 (Default…" at bounding box center [242, 338] width 386 height 33
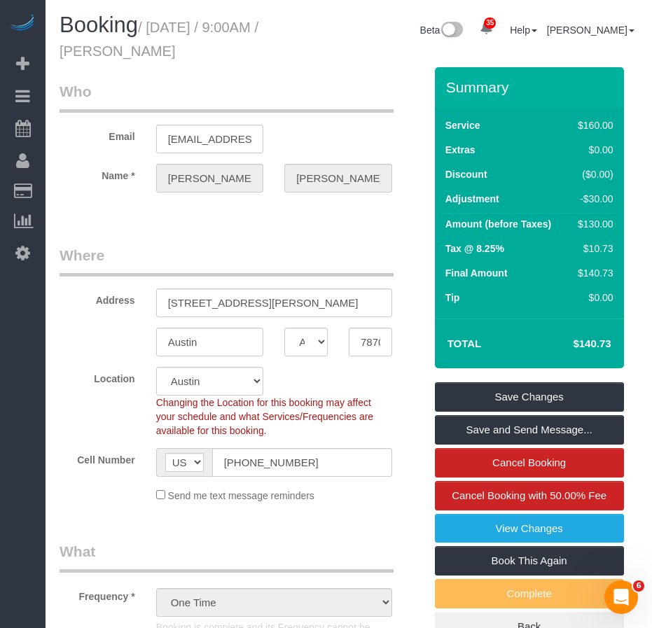
scroll to position [0, 0]
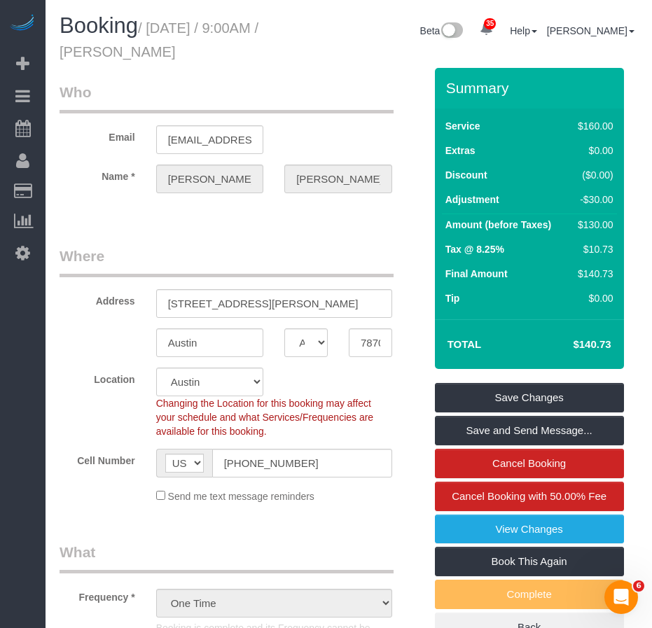
drag, startPoint x: 119, startPoint y: 50, endPoint x: 206, endPoint y: 50, distance: 87.5
click at [206, 50] on h1 "Booking / [DATE] / 9:00AM / [PERSON_NAME]" at bounding box center [173, 38] width 229 height 48
copy small "[PERSON_NAME]"
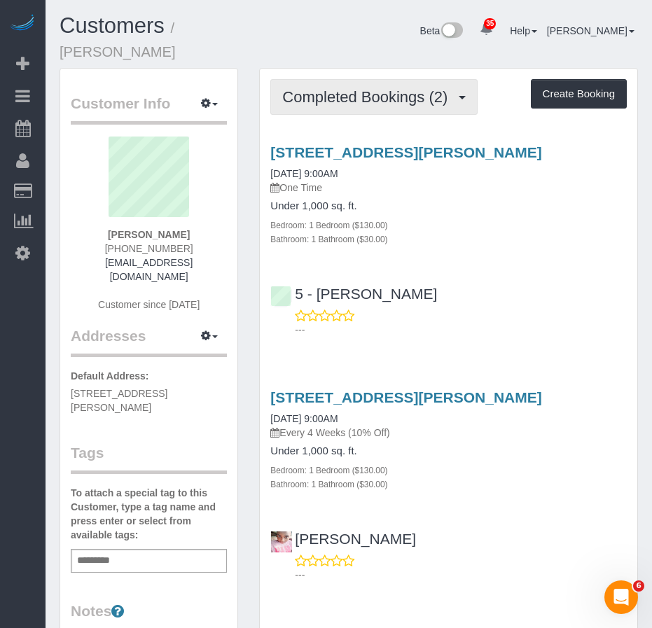
click at [375, 79] on button "Completed Bookings (2)" at bounding box center [373, 97] width 207 height 36
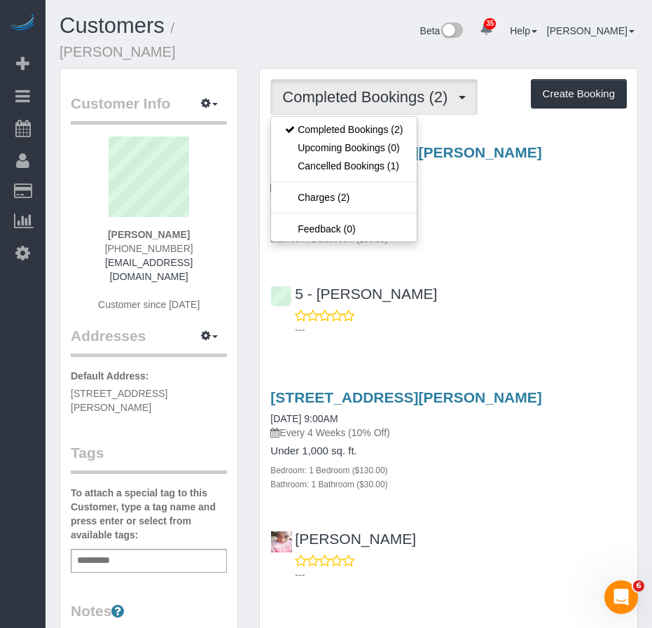
click at [486, 323] on p "---" at bounding box center [461, 330] width 332 height 14
